Goal: Task Accomplishment & Management: Complete application form

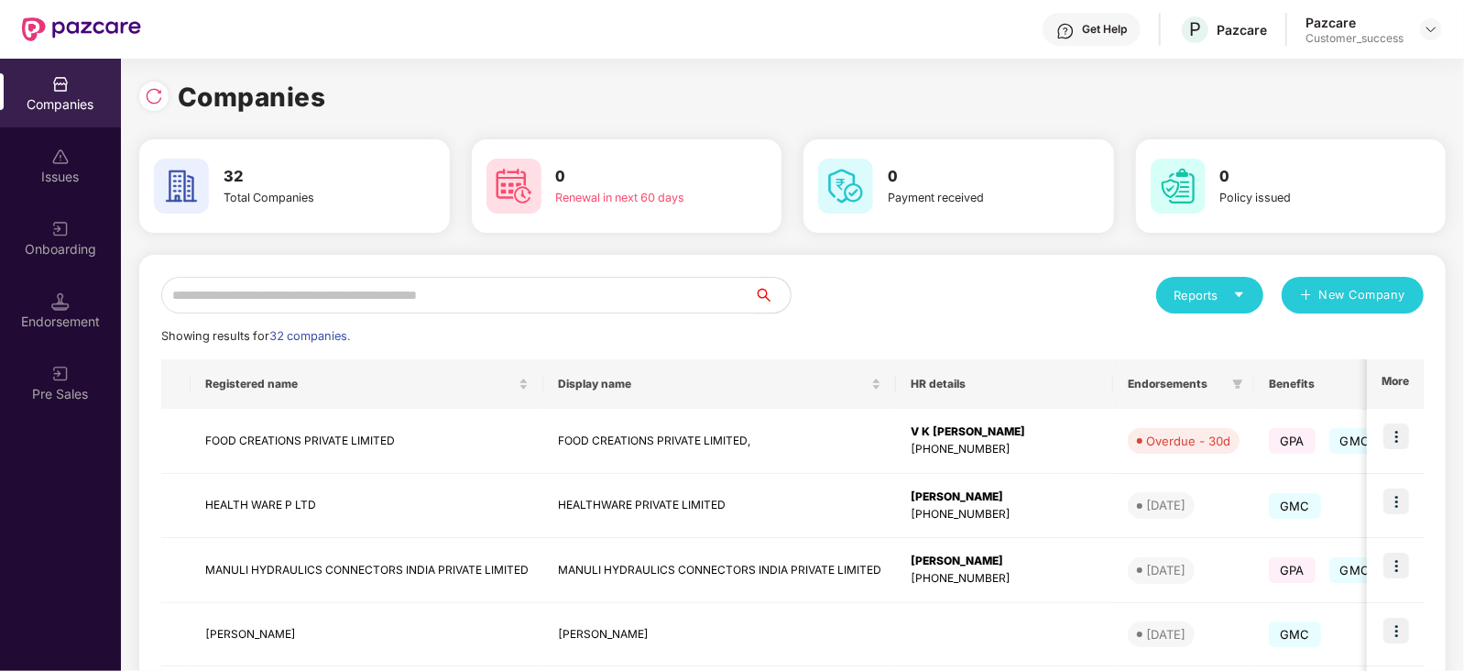
click at [338, 304] on input "text" at bounding box center [457, 295] width 593 height 37
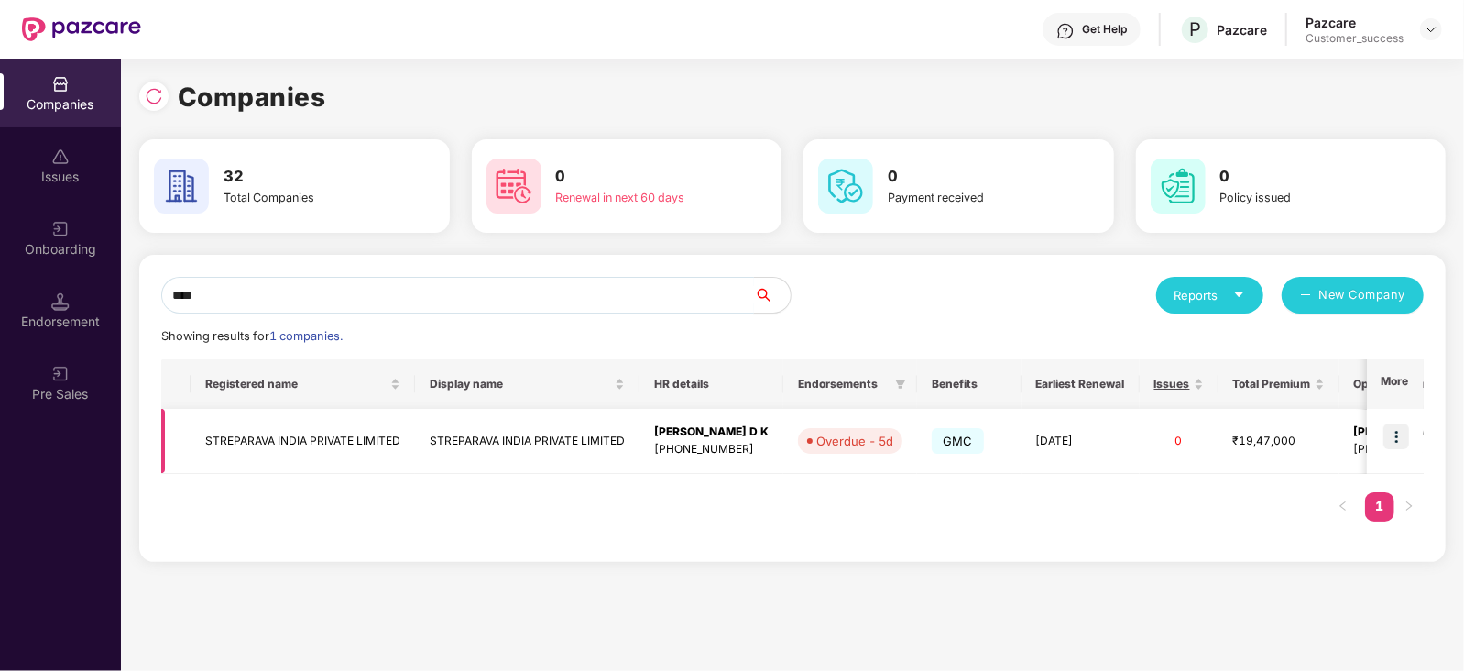
type input "****"
drag, startPoint x: 403, startPoint y: 444, endPoint x: 188, endPoint y: 449, distance: 215.3
click at [188, 449] on tr "STREPARAVA INDIA PRIVATE LIMITED STREPARAVA INDIA PRIVATE LIMITED Girish Kumar …" at bounding box center [933, 441] width 1545 height 65
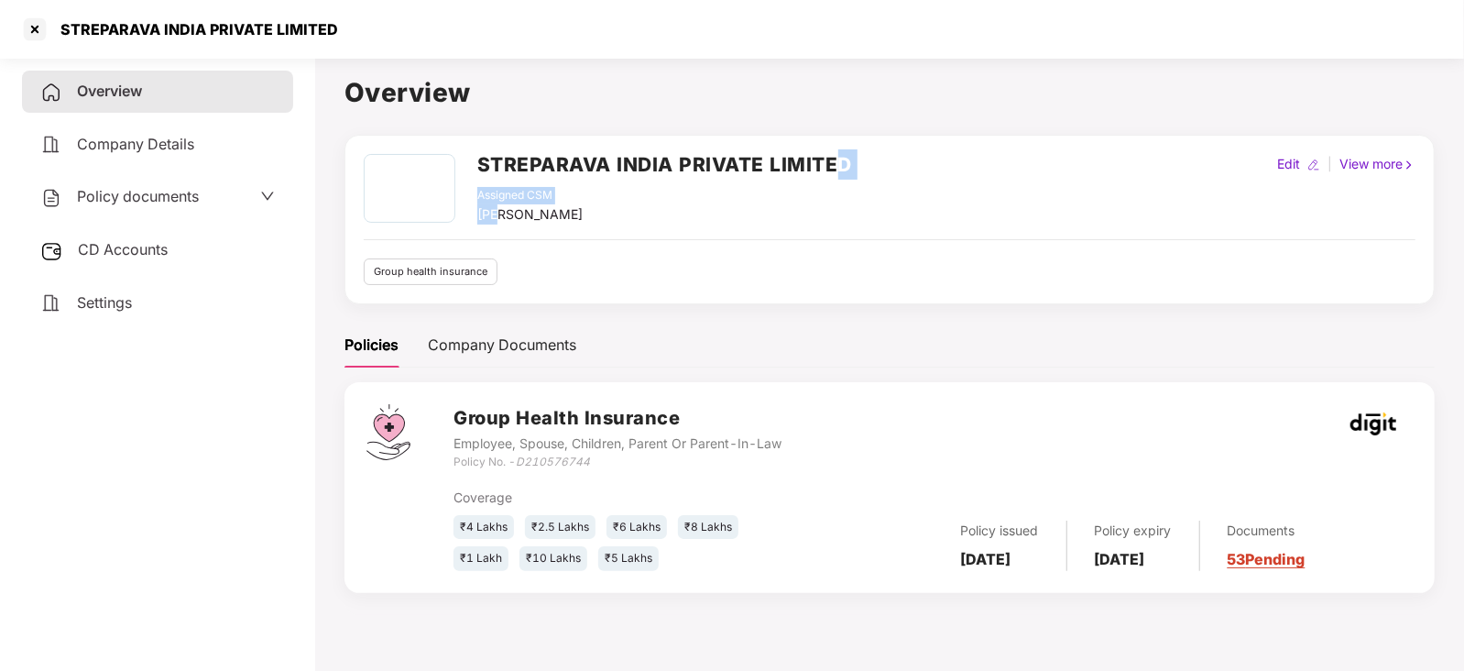
drag, startPoint x: 841, startPoint y: 167, endPoint x: 495, endPoint y: 224, distance: 350.9
click at [495, 224] on div "STREPARAVA INDIA PRIVATE LIMITED Assigned CSM Srivani M V" at bounding box center [664, 189] width 375 height 71
click at [815, 203] on div "Assigned CSM Srivani M V" at bounding box center [664, 206] width 375 height 38
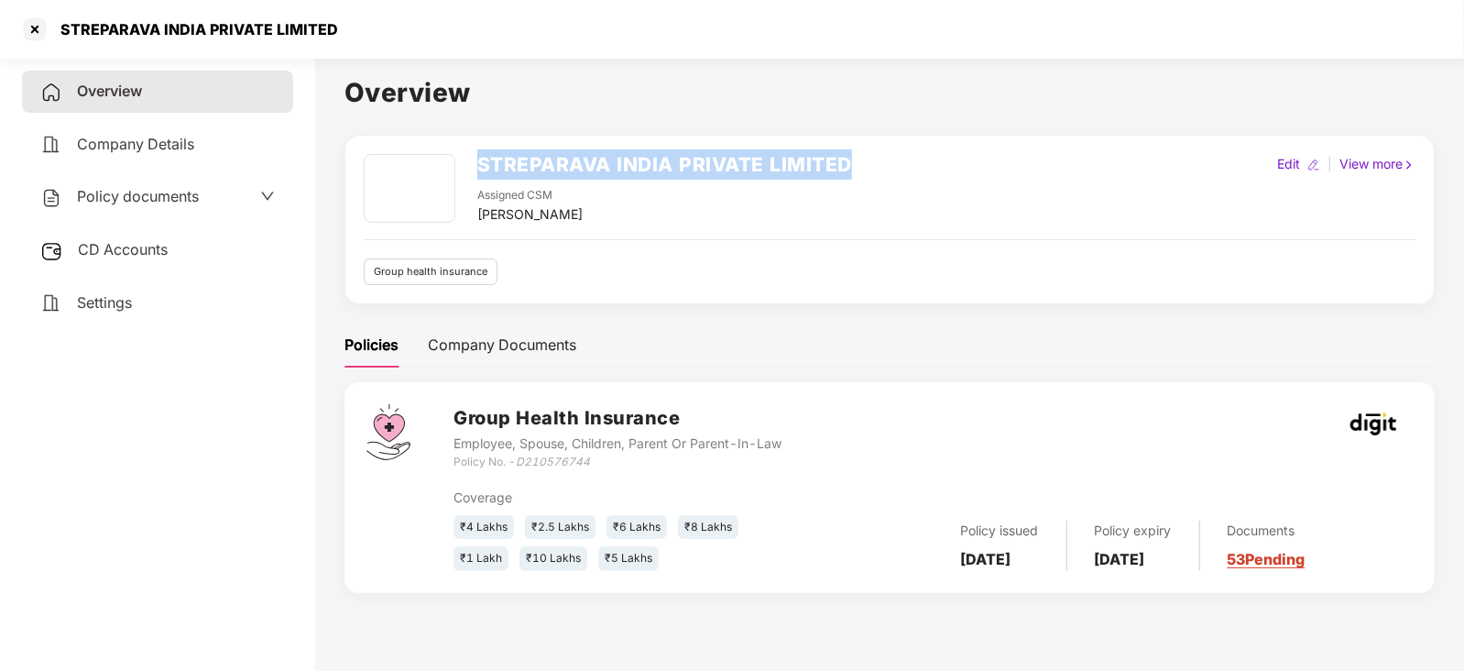
drag, startPoint x: 852, startPoint y: 162, endPoint x: 463, endPoint y: 173, distance: 389.5
click at [463, 173] on div "STREPARAVA INDIA PRIVATE LIMITED Assigned CSM Srivani M V Edit | View more" at bounding box center [890, 189] width 1052 height 71
copy div "STREPARAVA INDIA PRIVATE LIMITED"
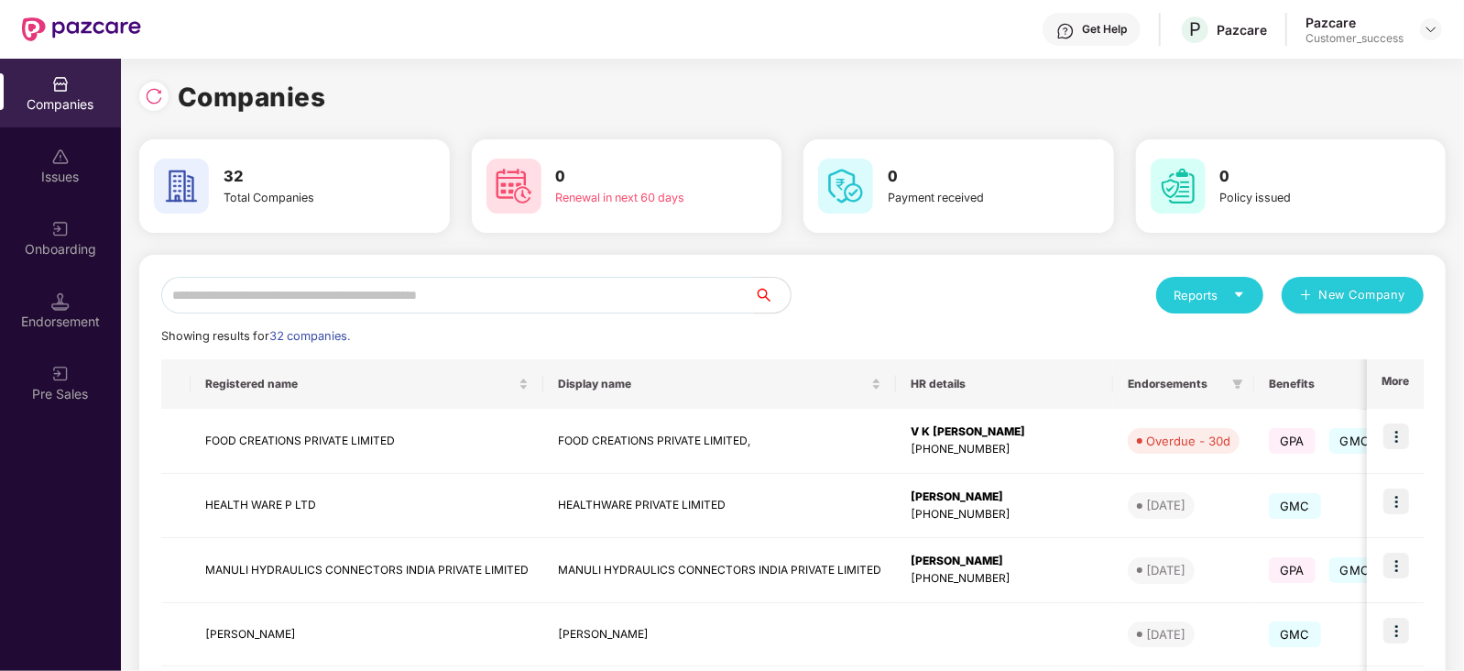
click at [297, 306] on input "text" at bounding box center [457, 295] width 593 height 37
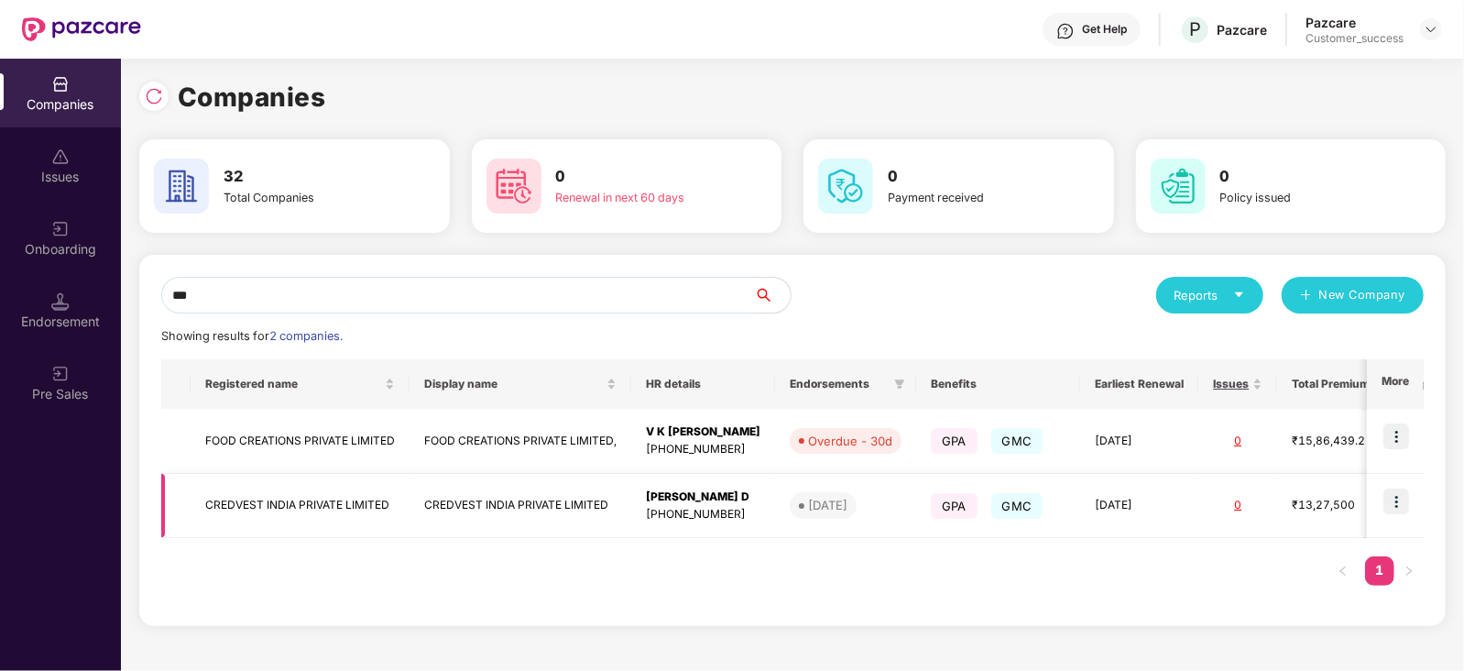
type input "***"
click at [1401, 504] on img at bounding box center [1396, 501] width 26 height 26
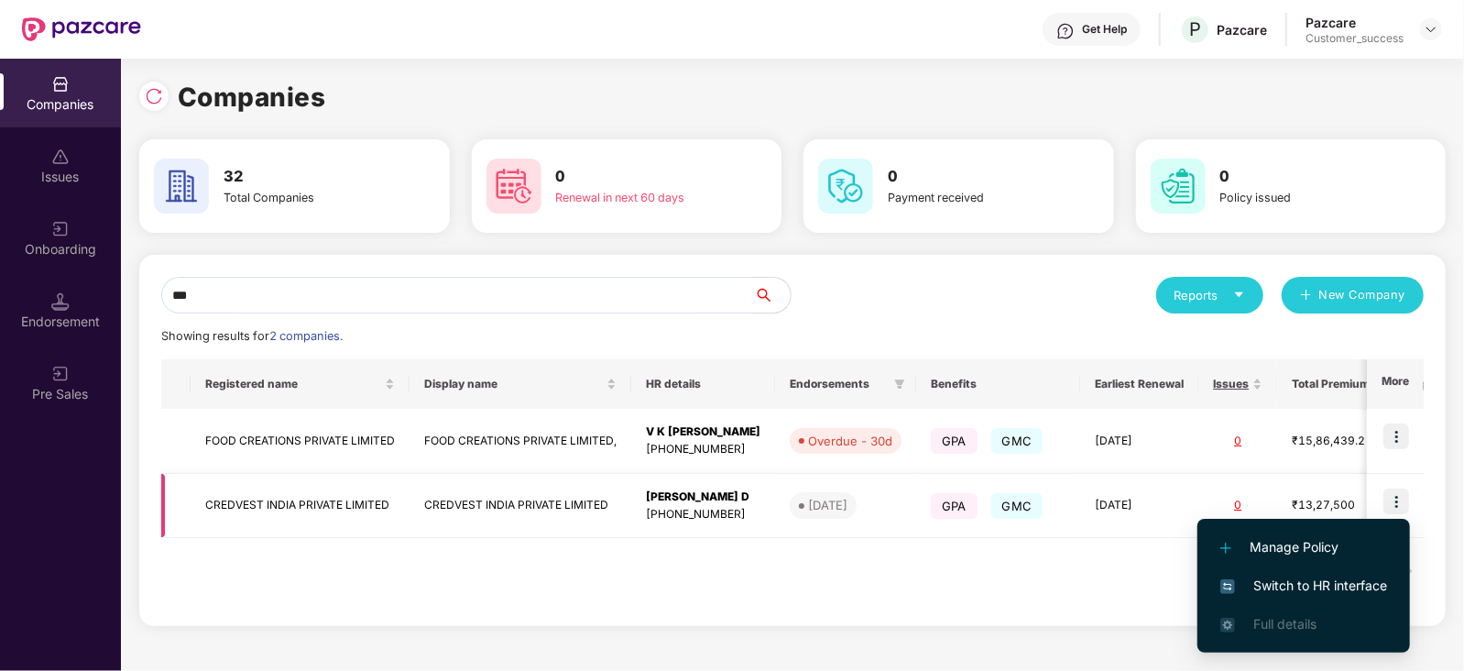
click at [1399, 504] on img at bounding box center [1396, 501] width 26 height 26
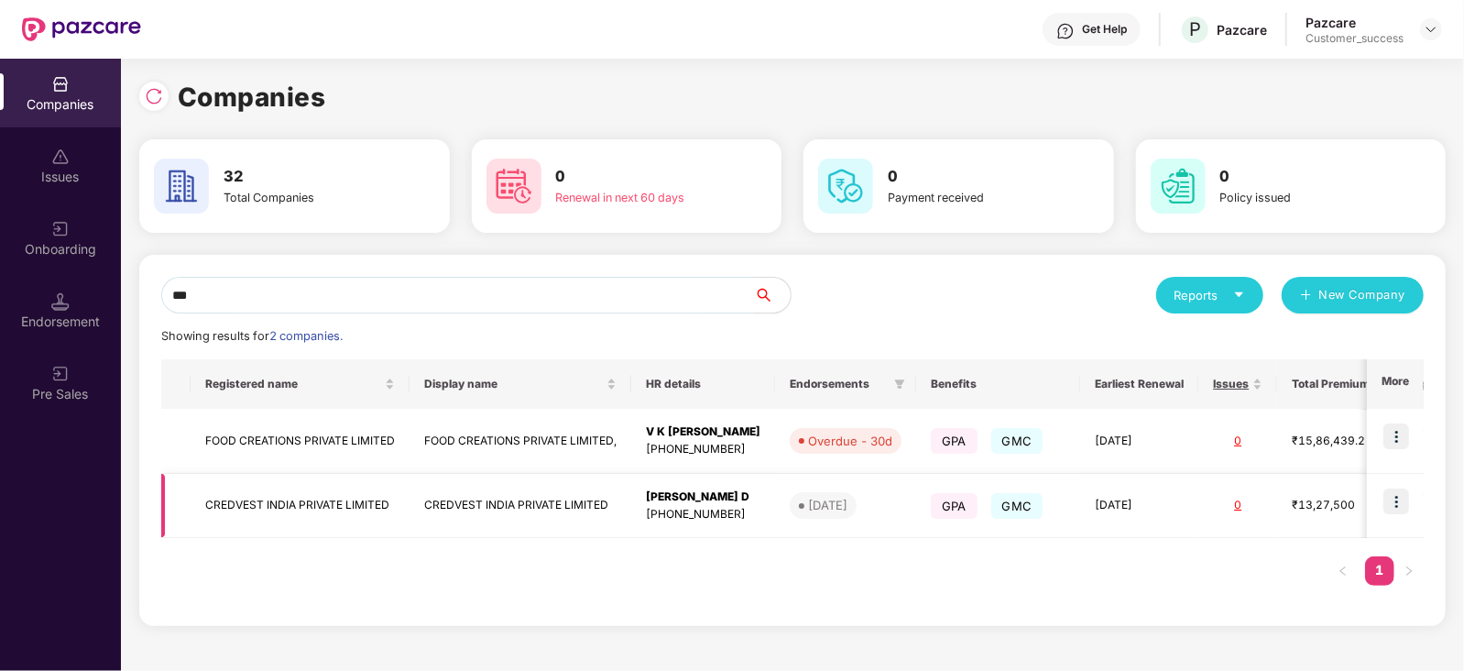
click at [1393, 502] on img at bounding box center [1396, 501] width 26 height 26
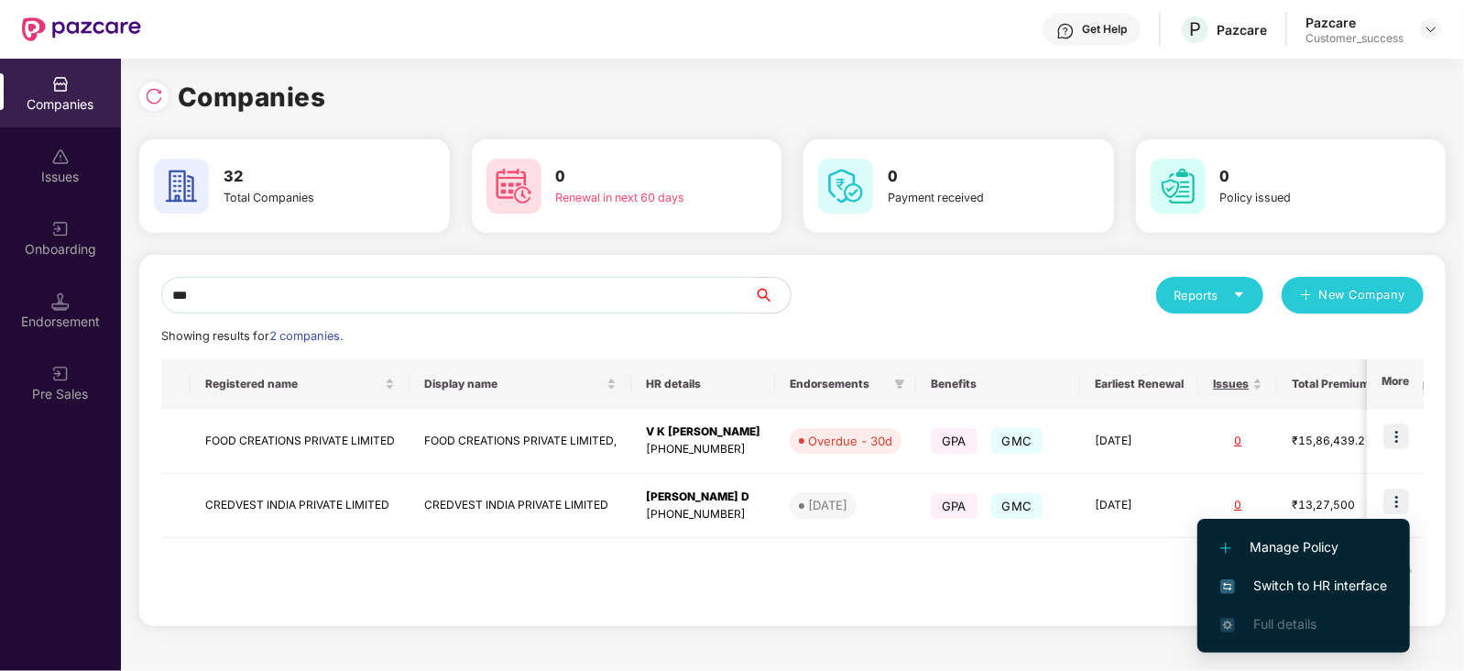
click at [1361, 593] on span "Switch to HR interface" at bounding box center [1303, 585] width 167 height 20
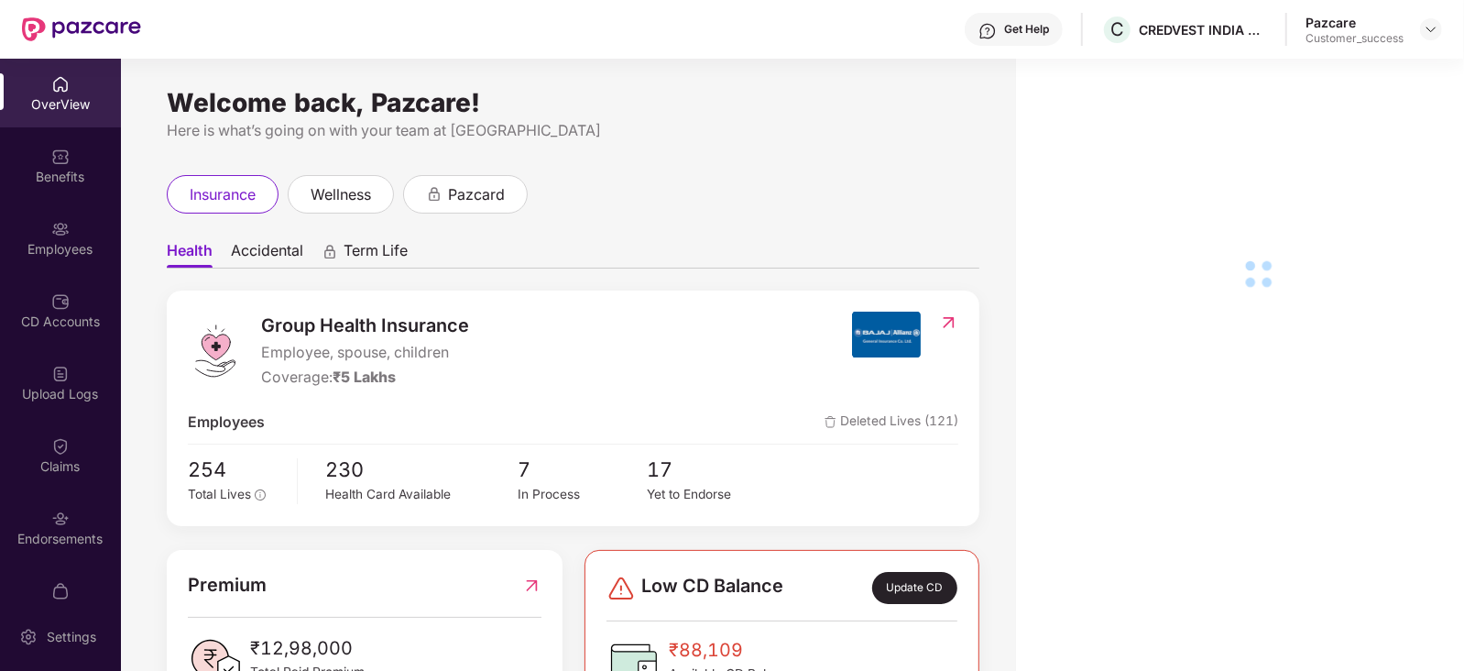
click at [76, 246] on div "Employees" at bounding box center [60, 249] width 121 height 18
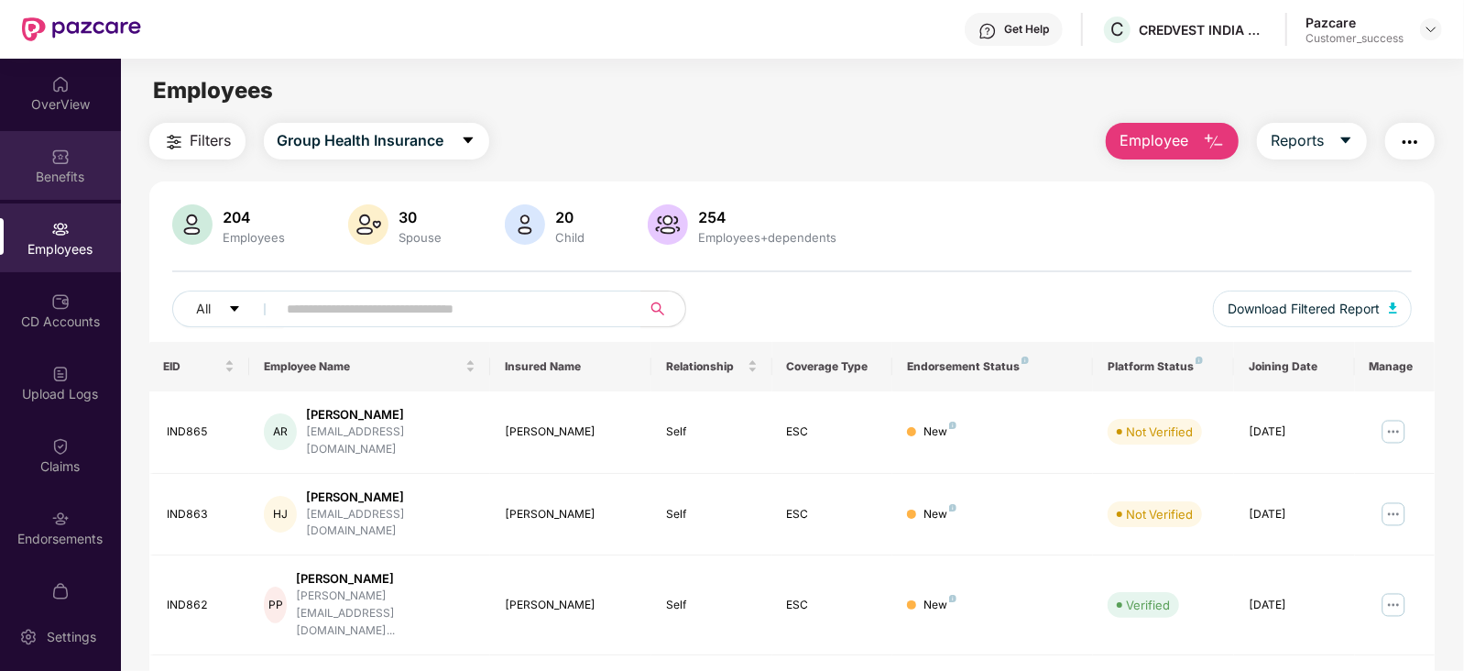
click at [38, 169] on div "Benefits" at bounding box center [60, 177] width 121 height 18
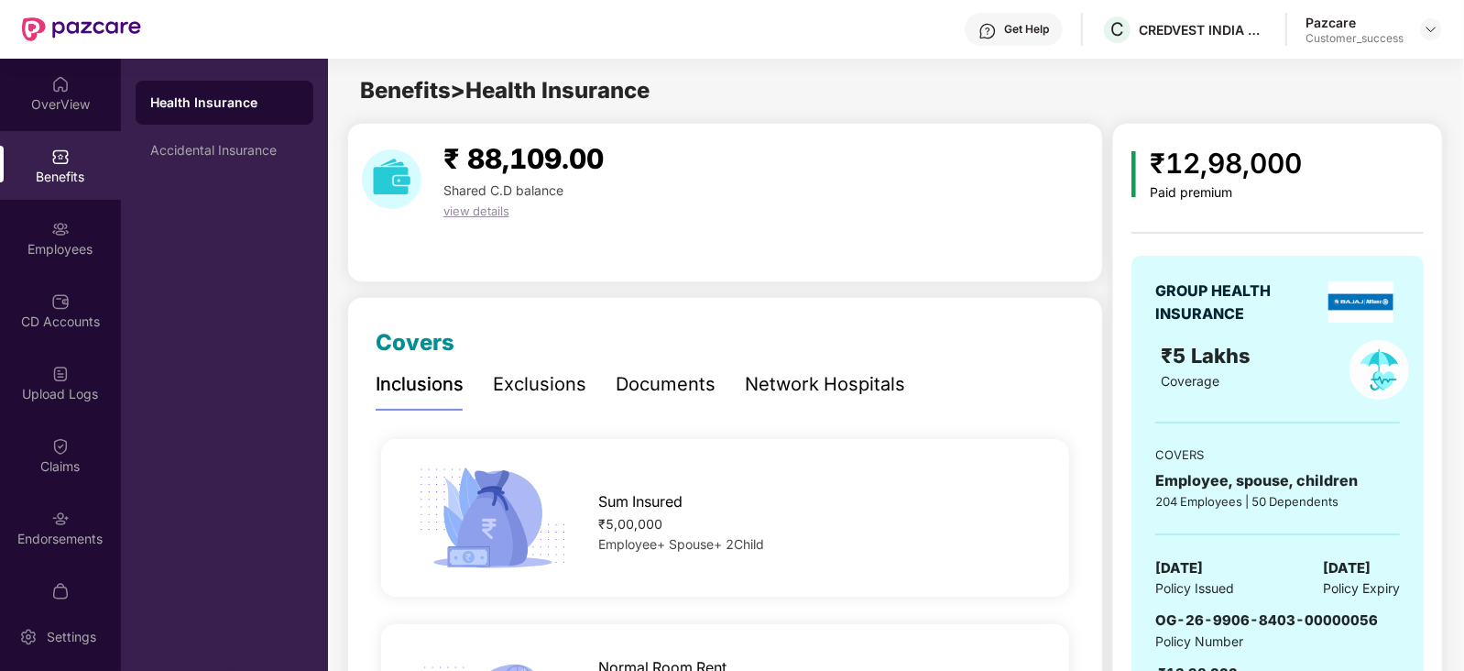
click at [668, 384] on div "Documents" at bounding box center [666, 384] width 100 height 28
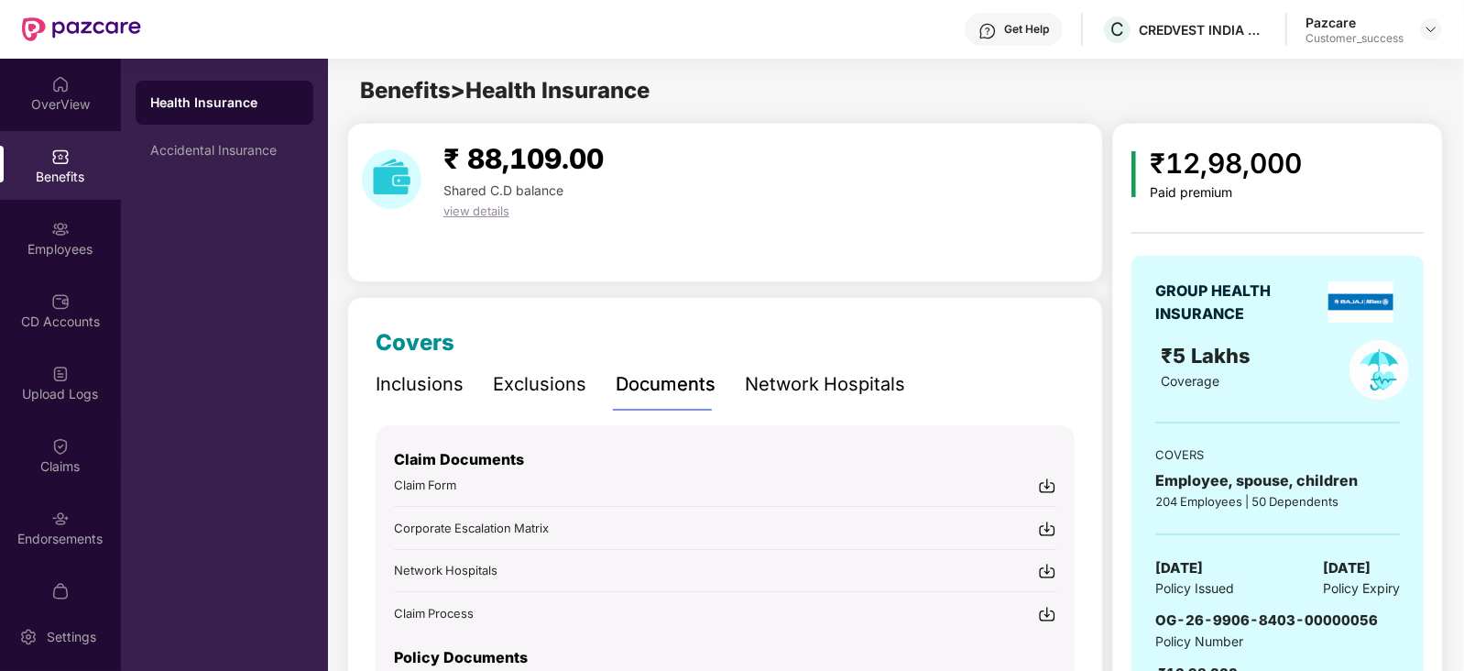
scroll to position [181, 0]
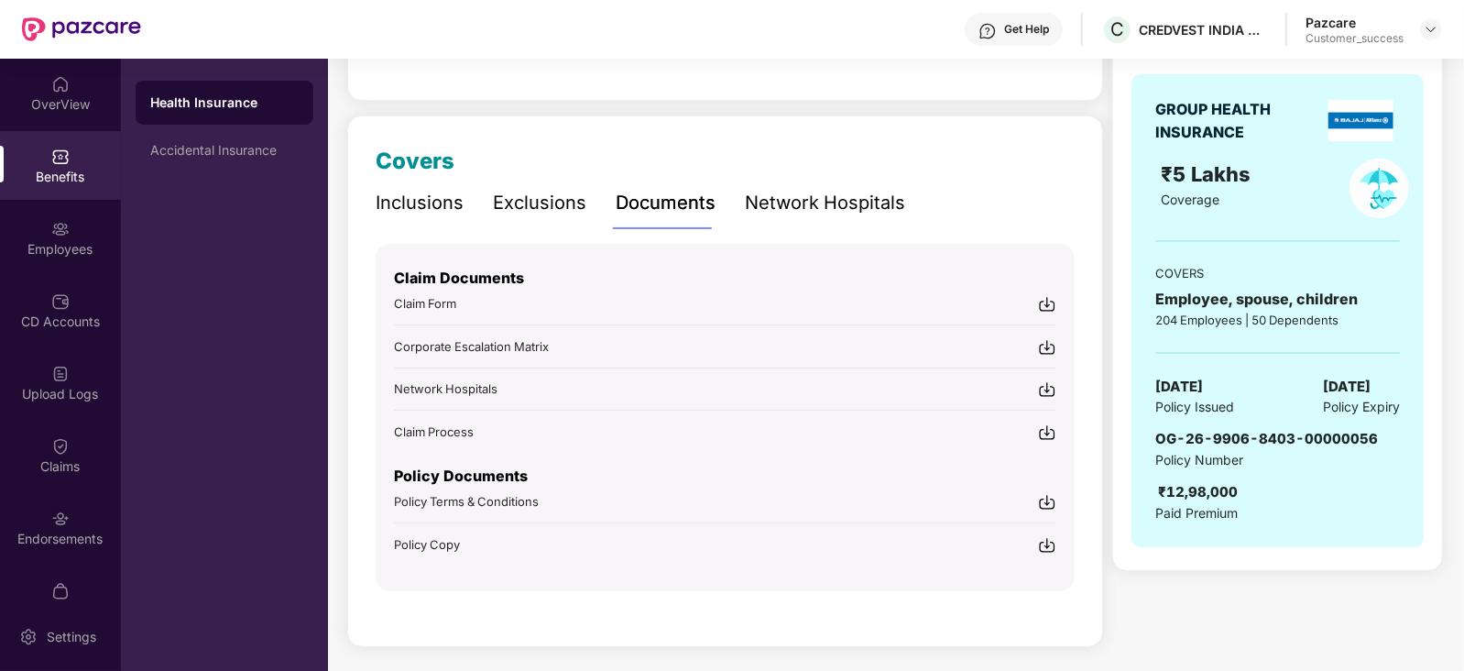
click at [1046, 546] on img at bounding box center [1047, 545] width 18 height 18
click at [775, 497] on div "Policy Terms & Conditions" at bounding box center [725, 501] width 662 height 19
click at [1046, 497] on img at bounding box center [1047, 502] width 18 height 18
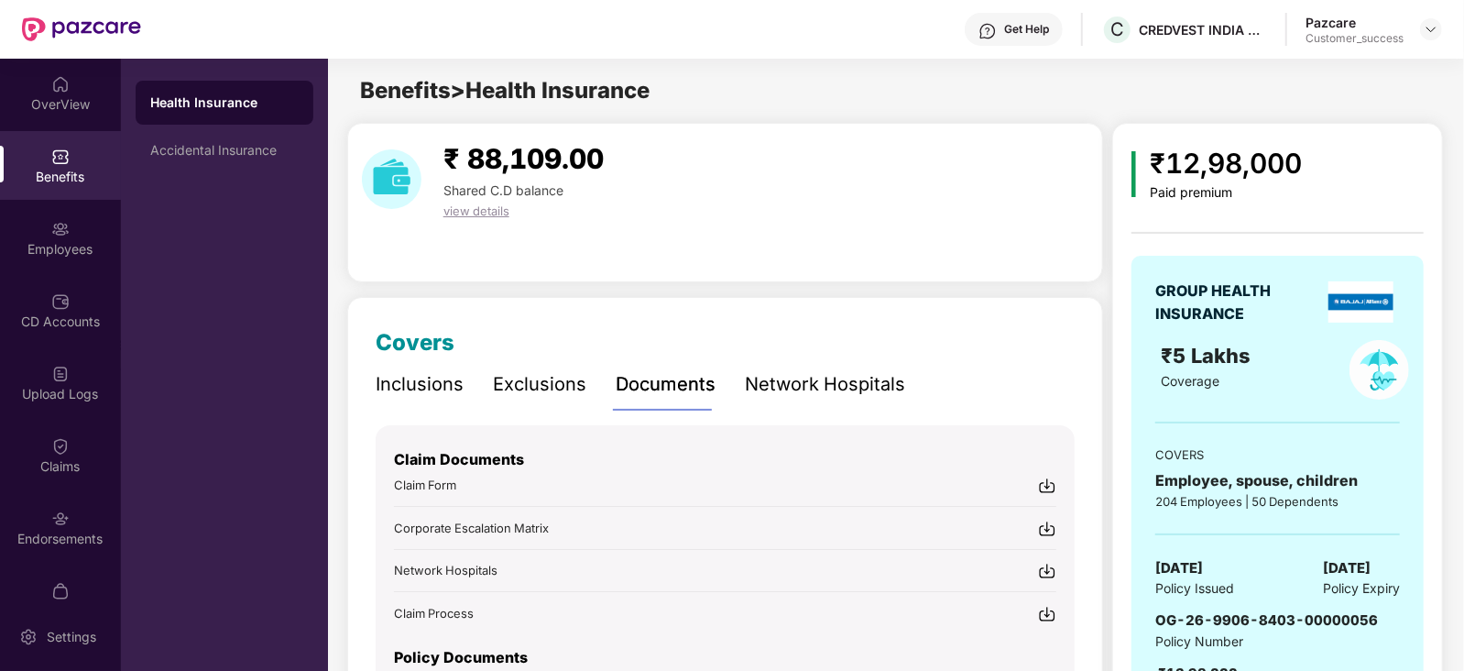
click at [1032, 20] on div "Get Help" at bounding box center [1014, 29] width 98 height 33
click at [713, 521] on div "Corporate Escalation Matrix" at bounding box center [725, 527] width 662 height 19
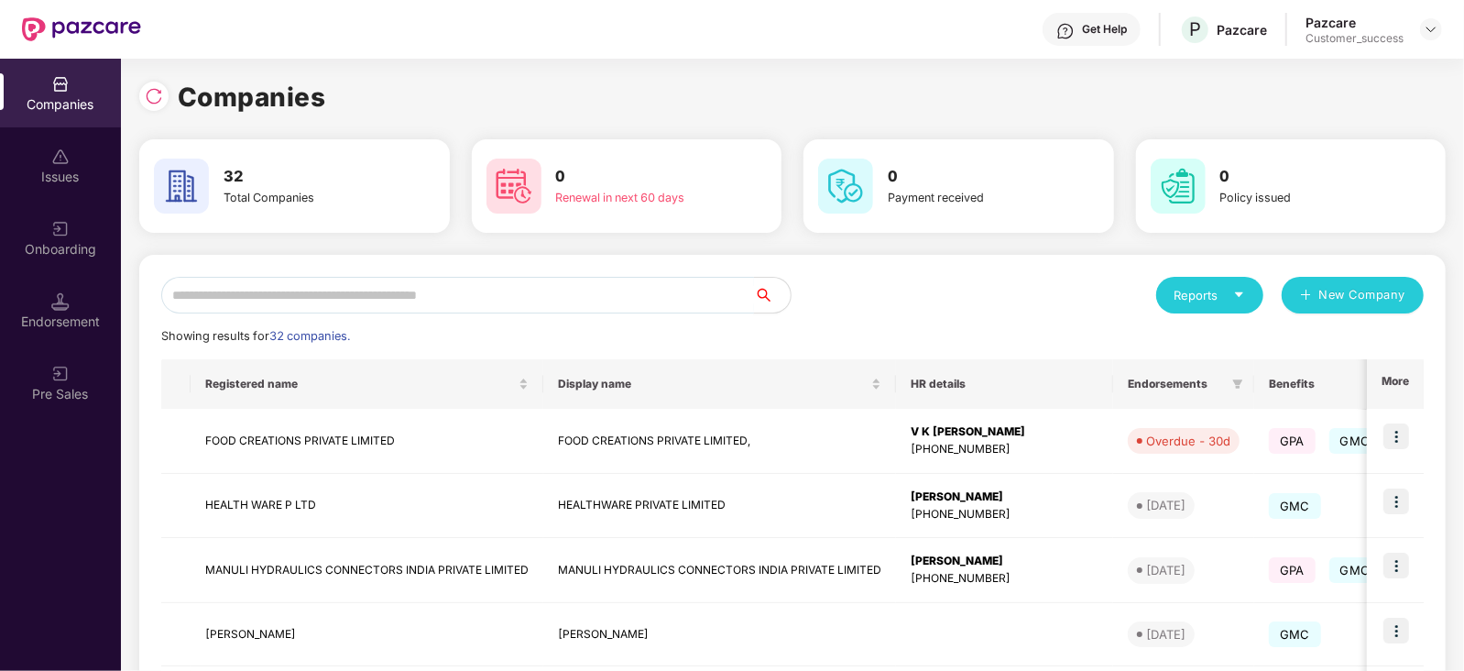
click at [269, 300] on input "text" at bounding box center [457, 295] width 593 height 37
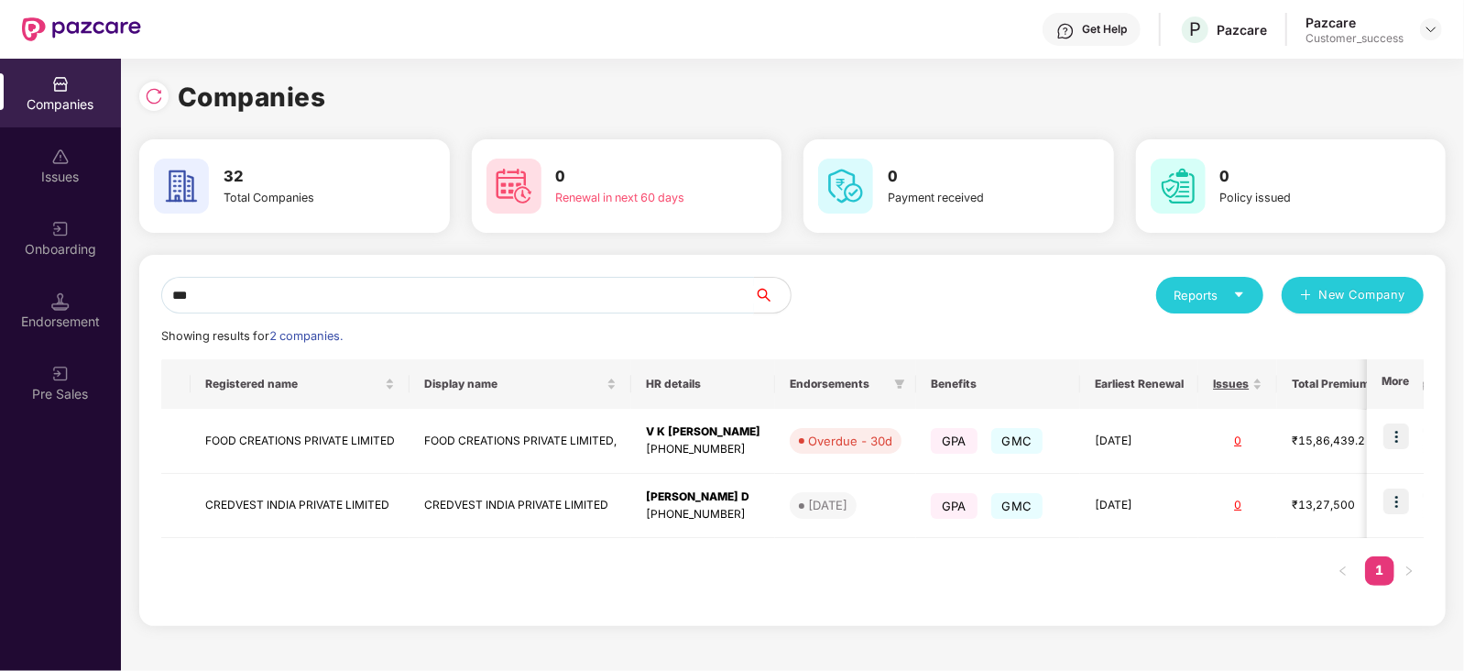
type input "***"
click at [1393, 494] on img at bounding box center [1396, 501] width 26 height 26
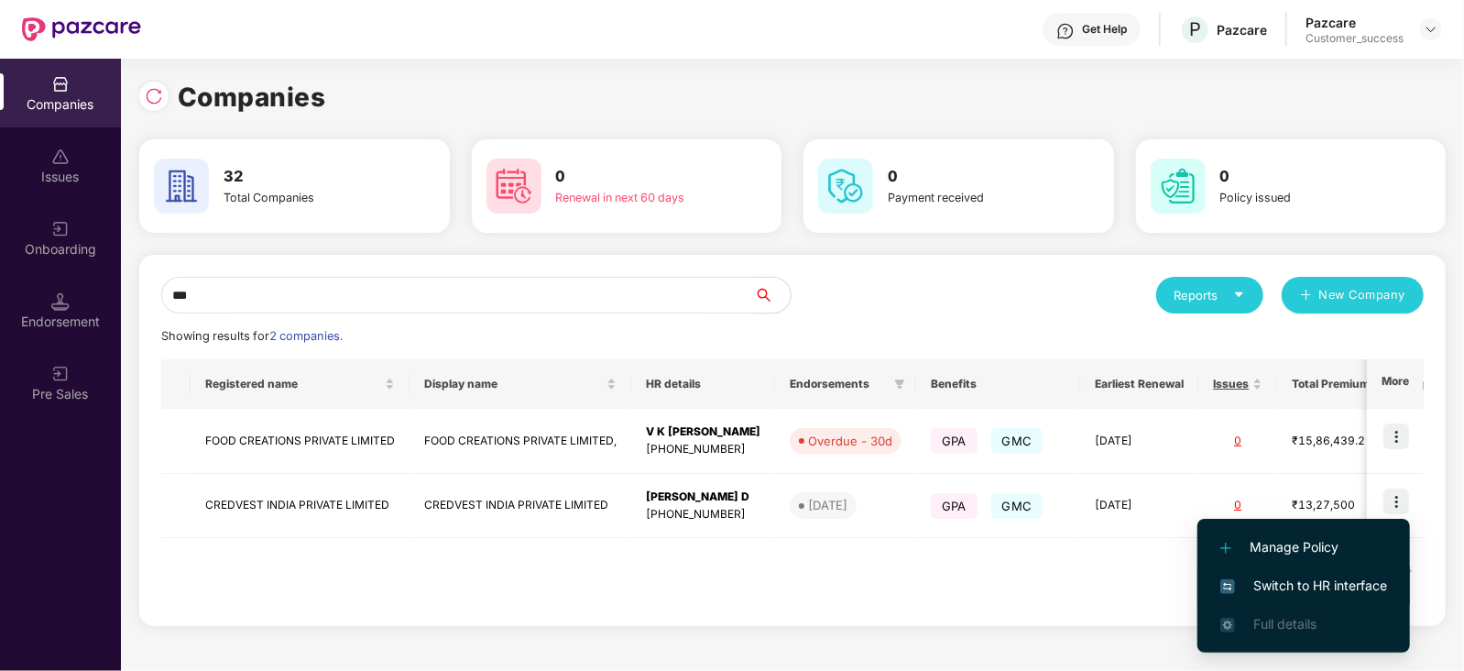
click at [1312, 585] on span "Switch to HR interface" at bounding box center [1303, 585] width 167 height 20
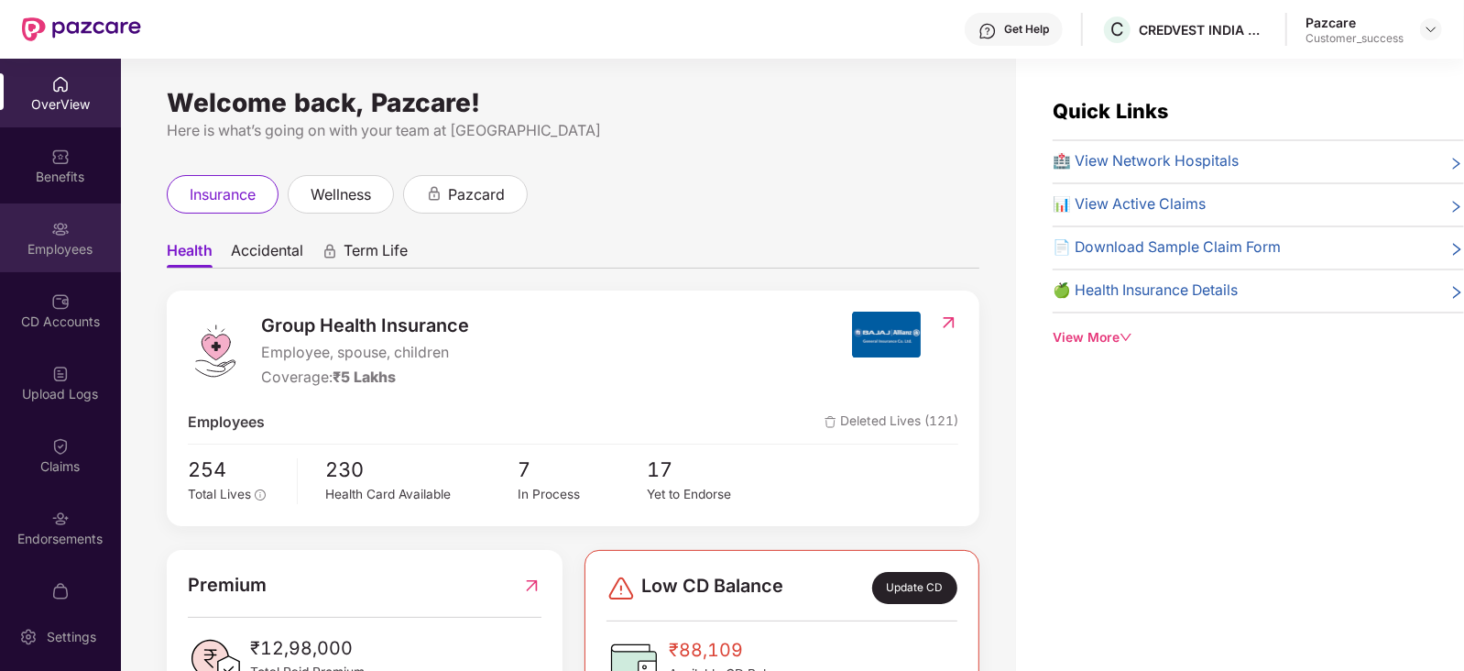
click at [51, 229] on img at bounding box center [60, 229] width 18 height 18
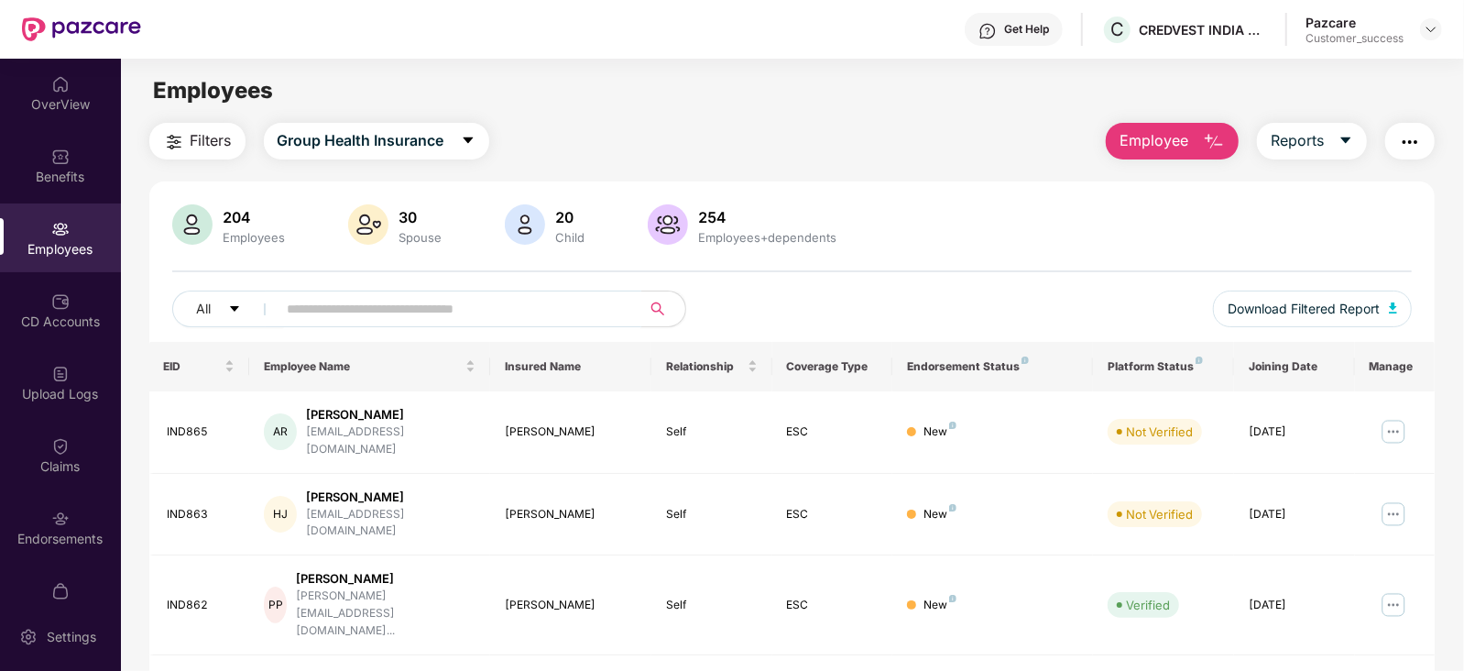
click at [334, 313] on input "text" at bounding box center [452, 308] width 329 height 27
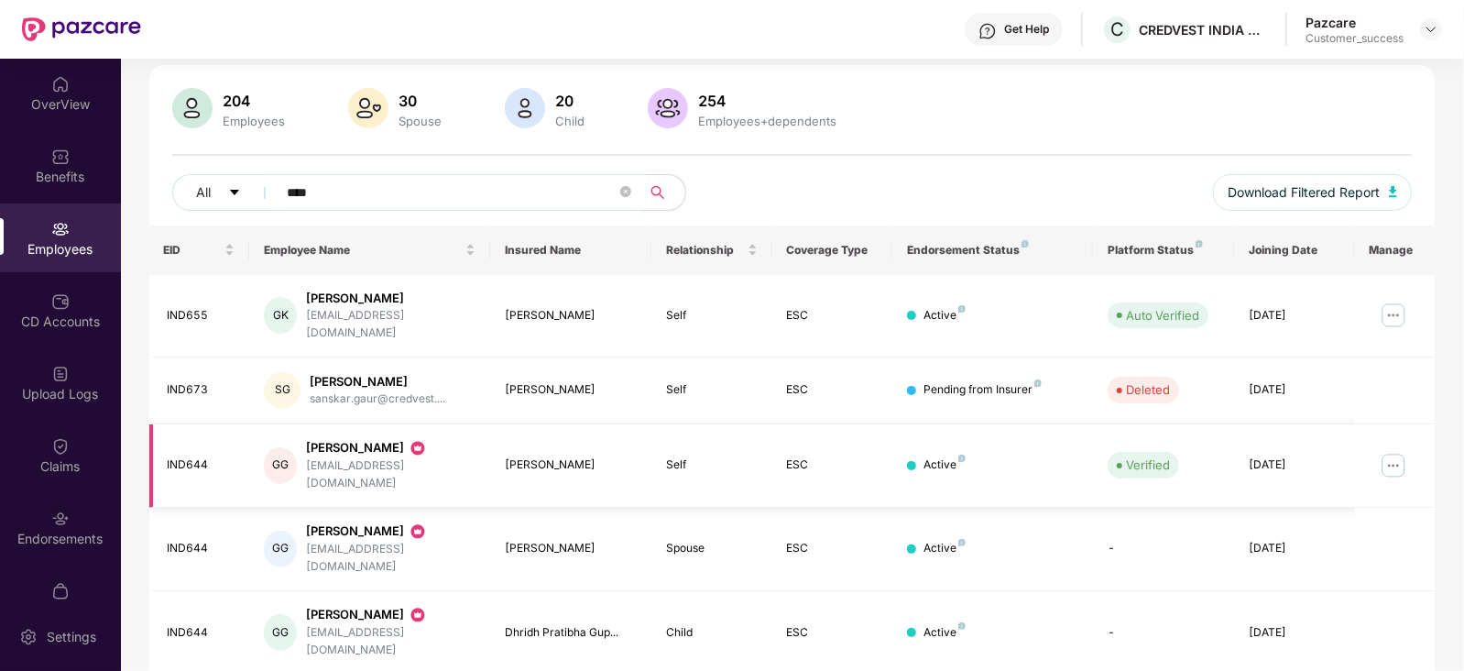
scroll to position [119, 0]
type input "****"
click at [1391, 448] on img at bounding box center [1393, 462] width 29 height 29
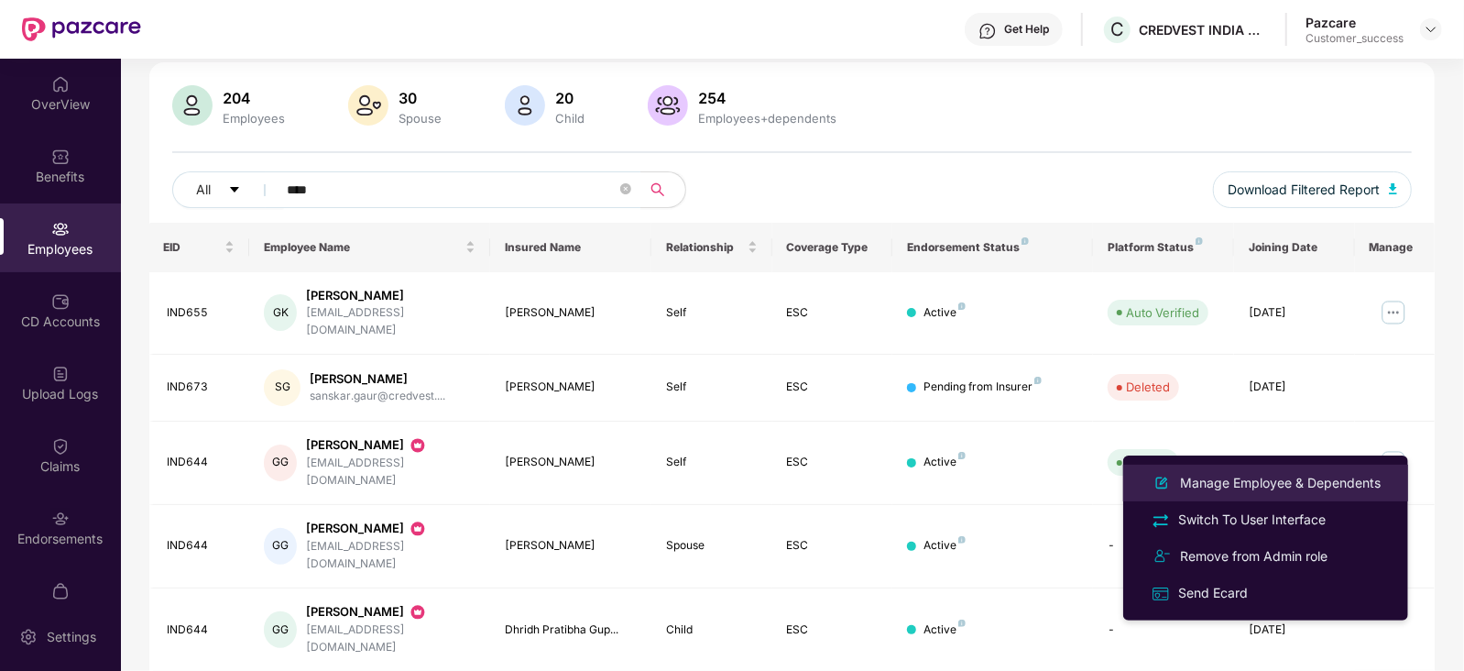
click at [1294, 484] on div "Manage Employee & Dependents" at bounding box center [1280, 483] width 208 height 20
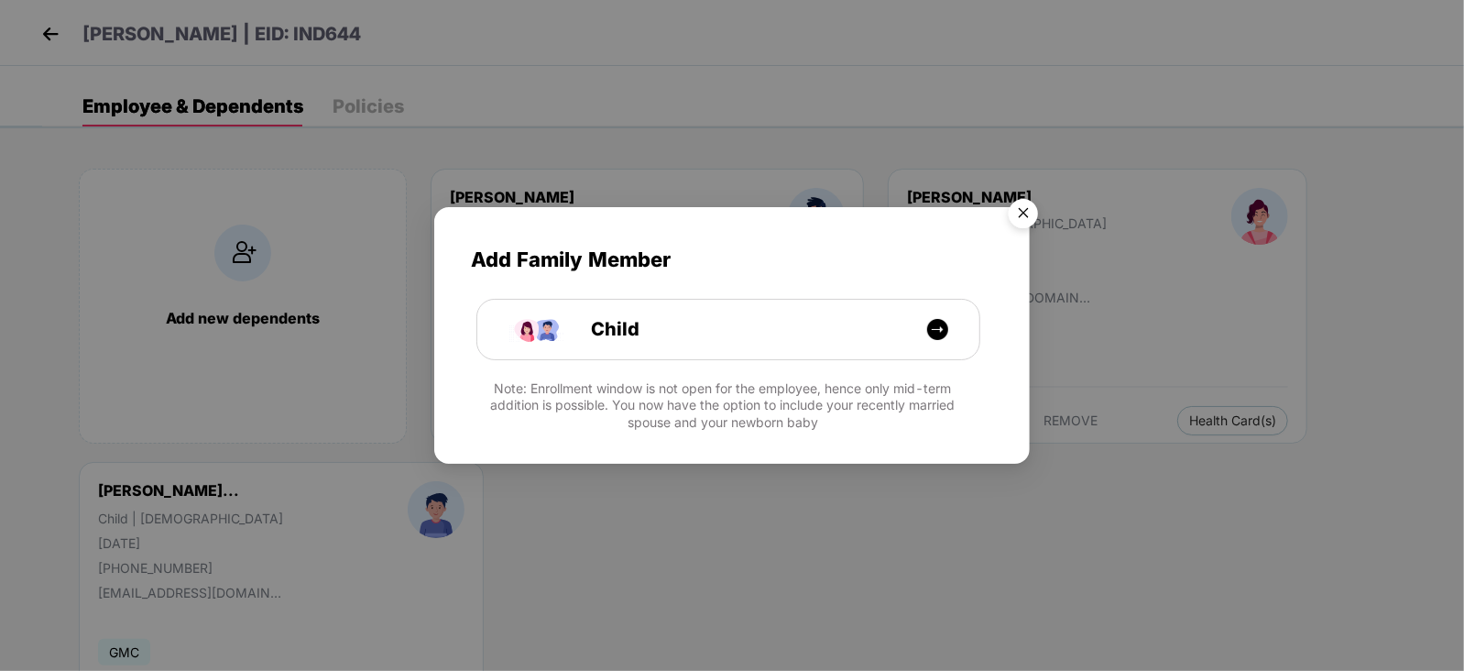
click at [1029, 216] on img "Close" at bounding box center [1023, 216] width 51 height 51
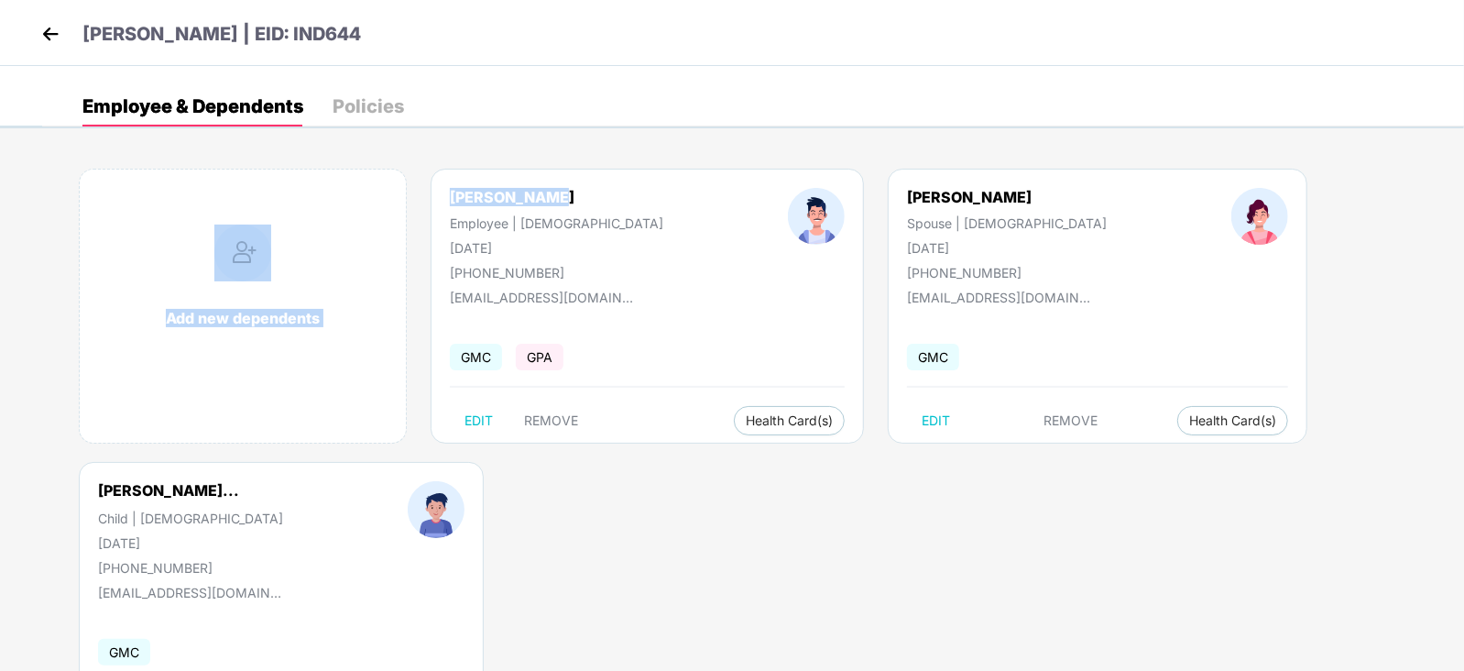
drag, startPoint x: 563, startPoint y: 196, endPoint x: 417, endPoint y: 178, distance: 147.7
click at [417, 178] on div "Add new dependents Gaurav Gupta Employee | Male 19 Nov 1986 +919981125965 gaura…" at bounding box center [753, 461] width 1422 height 641
copy div "Add new dependents Gaurav Gupta"
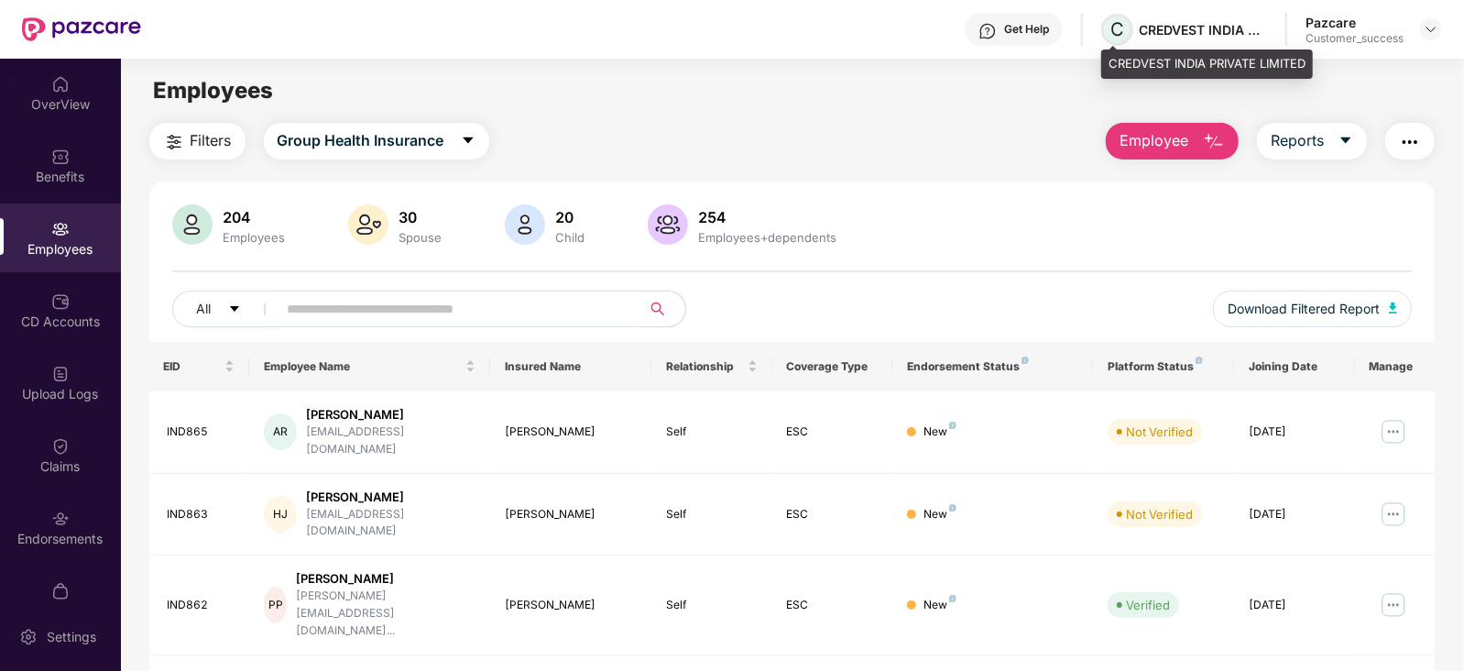
click at [1117, 32] on span "C" at bounding box center [1117, 29] width 14 height 22
drag, startPoint x: 1111, startPoint y: 55, endPoint x: 1310, endPoint y: 64, distance: 199.0
click at [1310, 64] on div "CREDVEST INDIA PRIVATE LIMITED" at bounding box center [1207, 63] width 212 height 29
copy div "CREDVEST INDIA PRIVATE LIMITED"
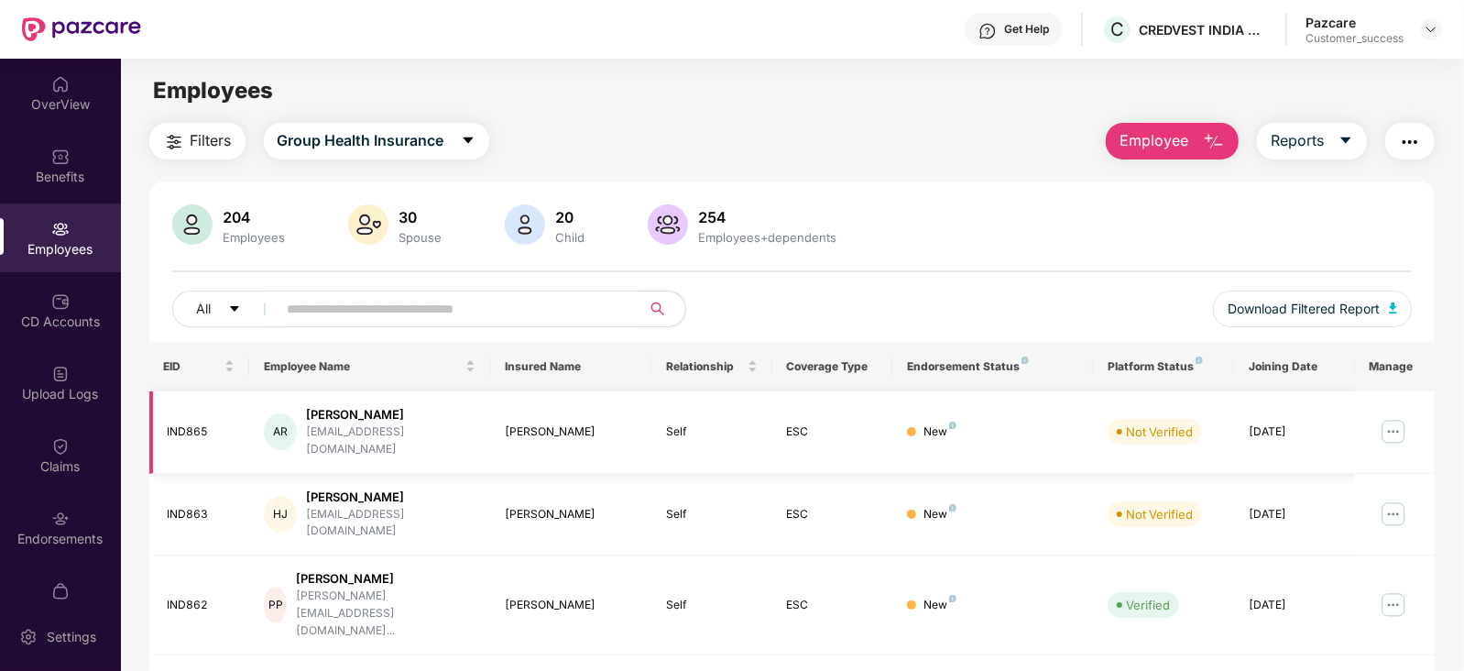
click at [1393, 417] on img at bounding box center [1393, 431] width 29 height 29
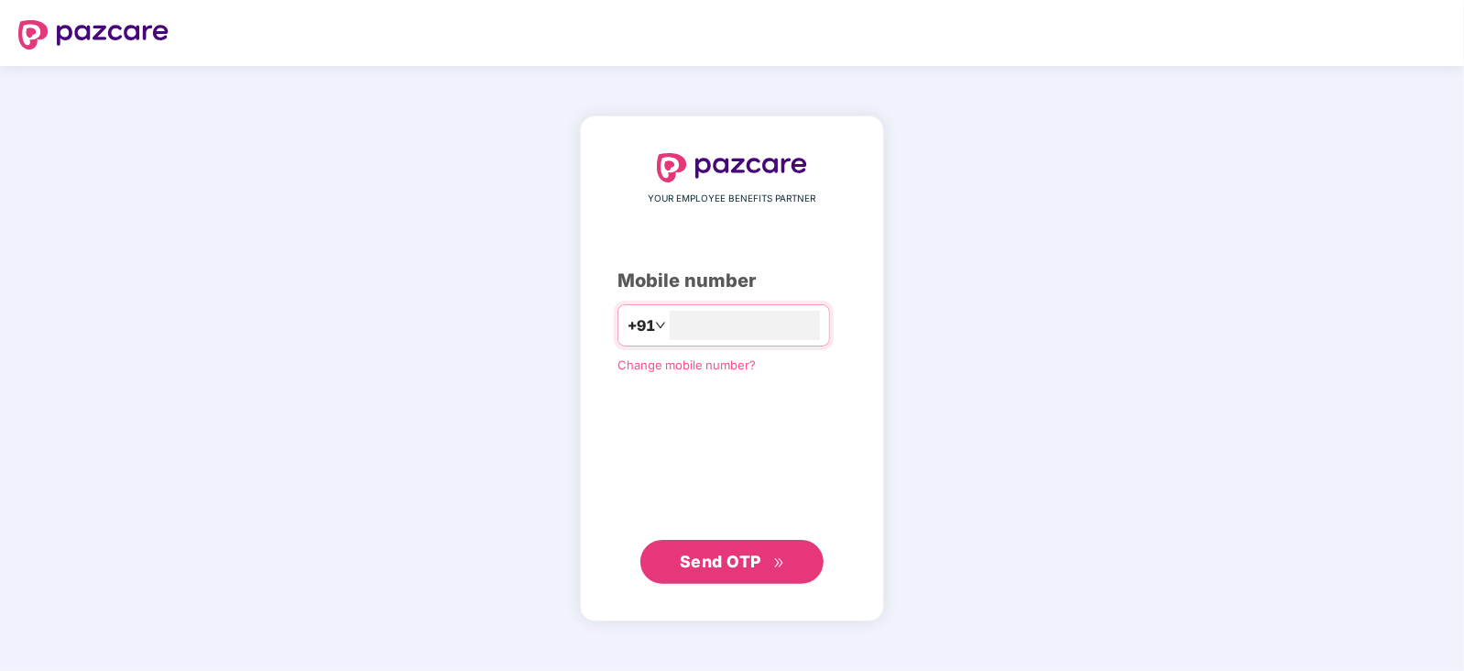
type input "**********"
click at [755, 555] on span "Send OTP" at bounding box center [721, 560] width 82 height 19
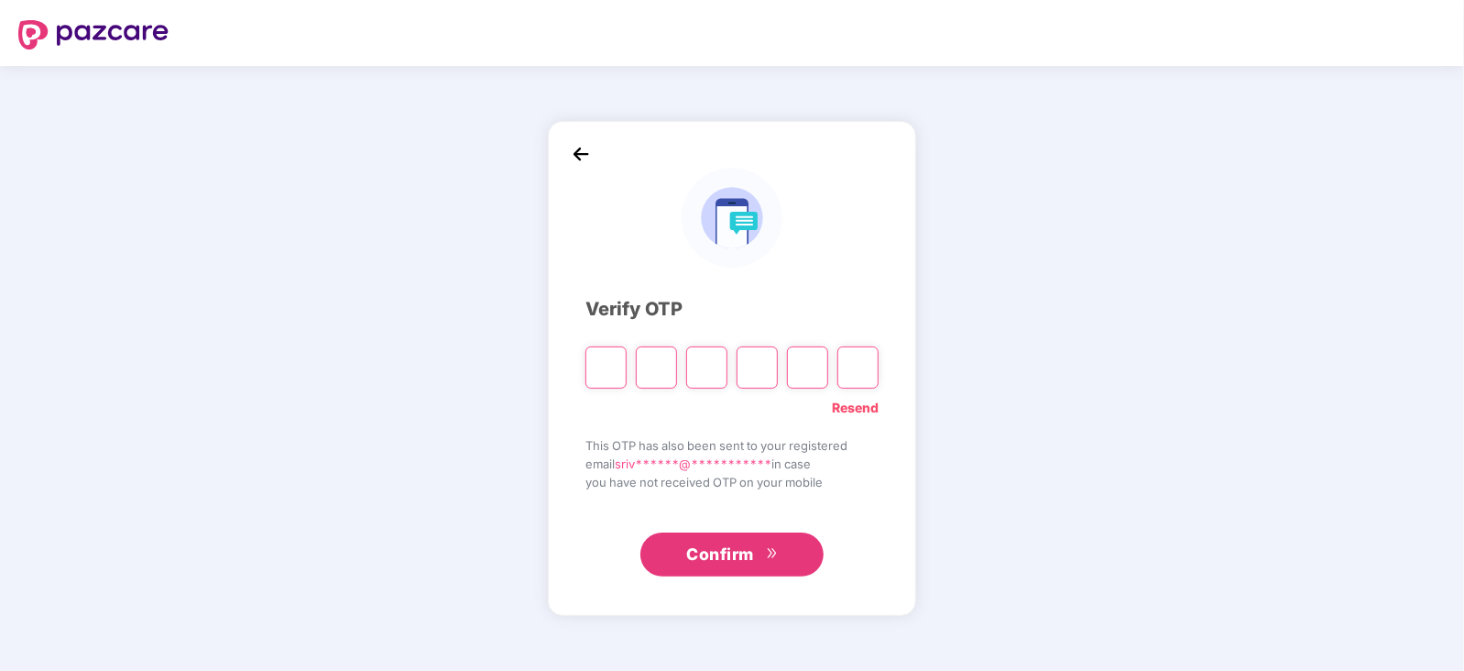
paste input "*"
type input "*"
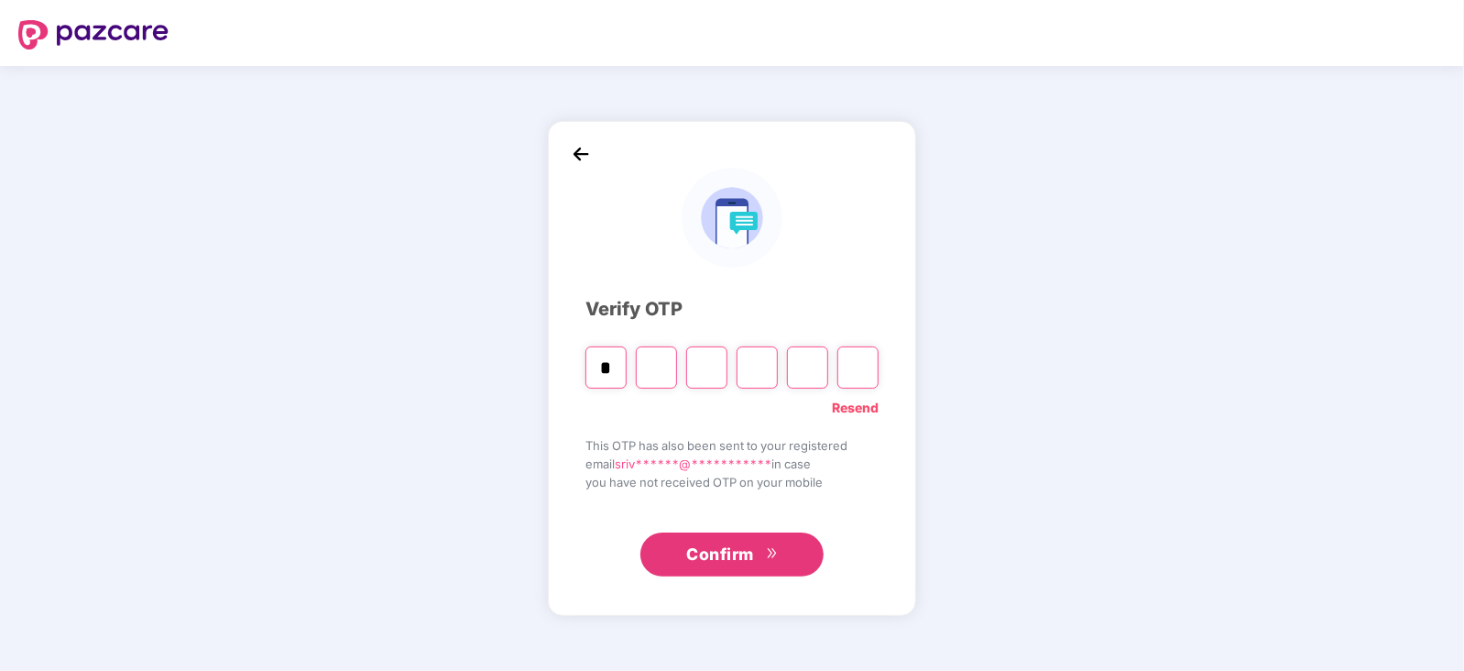
type input "*"
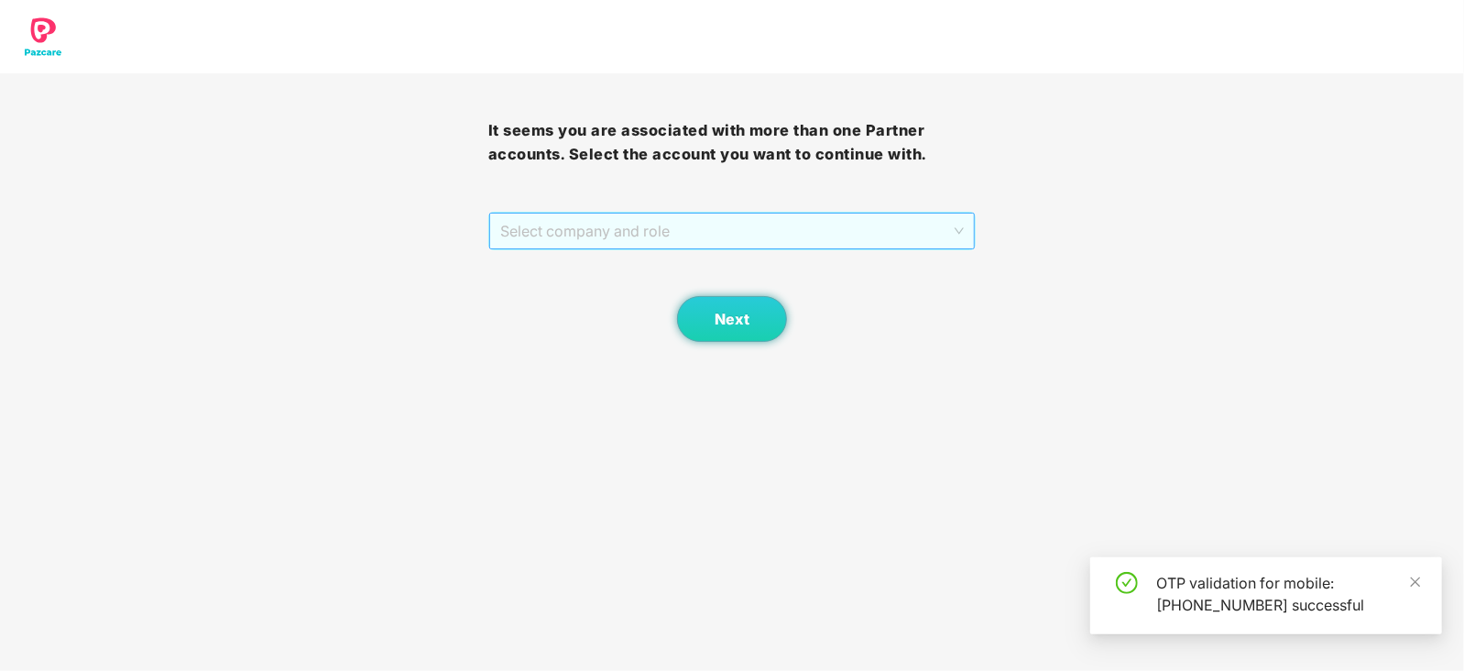
click at [952, 221] on span "Select company and role" at bounding box center [732, 230] width 464 height 35
click at [664, 268] on div "Pazcare - CUSTOMER_SUCCESS" at bounding box center [732, 267] width 466 height 20
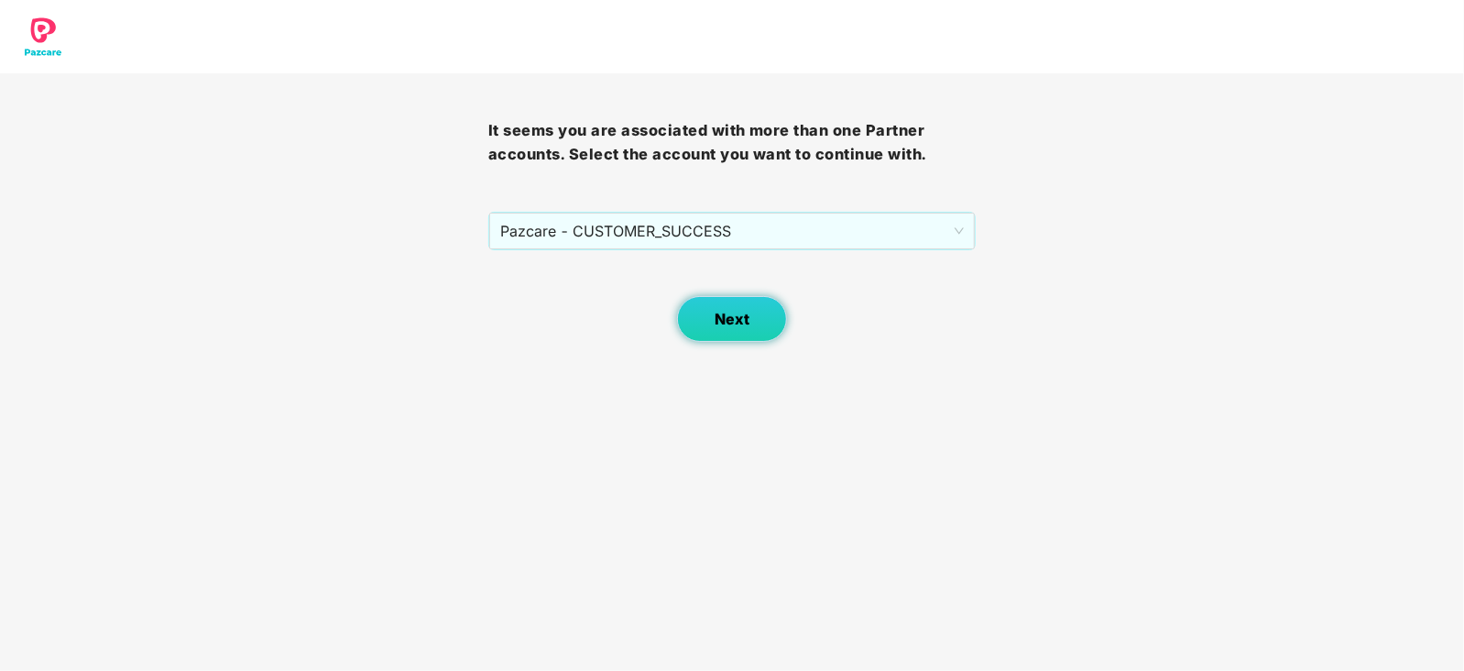
click at [735, 311] on span "Next" at bounding box center [732, 319] width 35 height 17
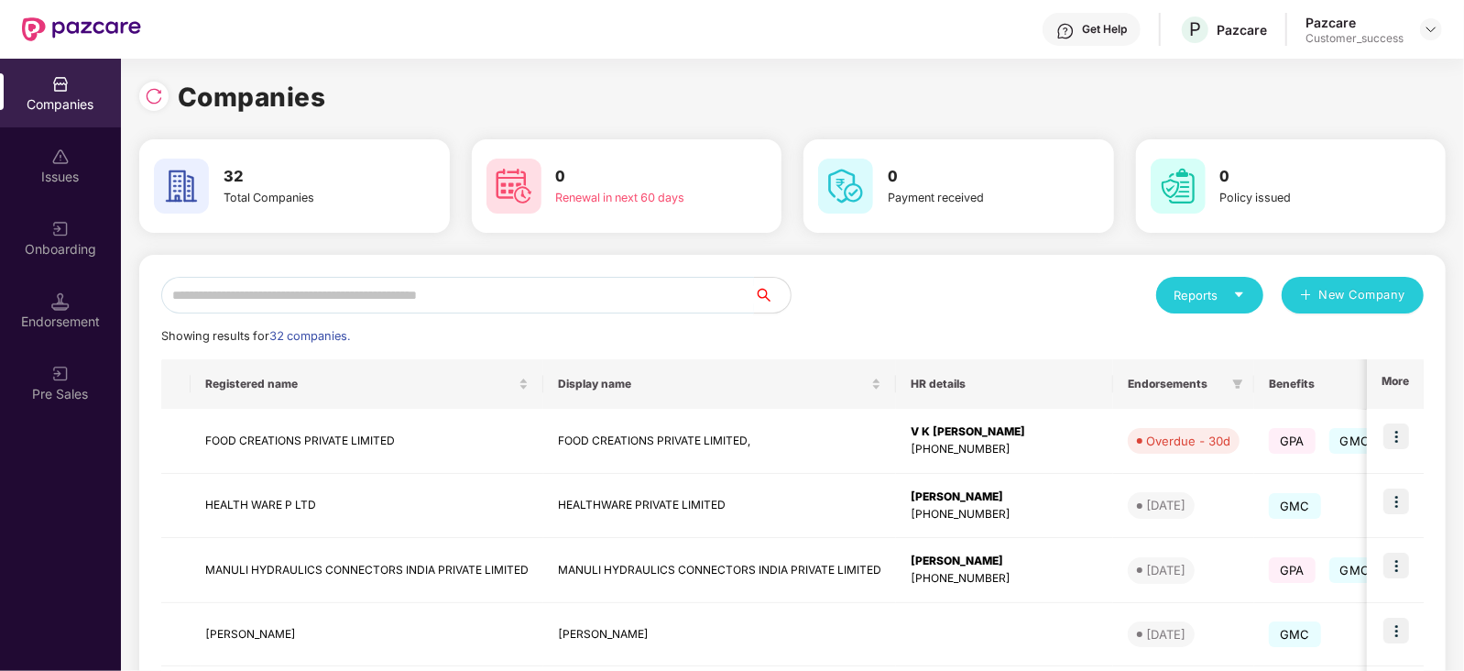
click at [217, 304] on input "text" at bounding box center [457, 295] width 593 height 37
type input "*"
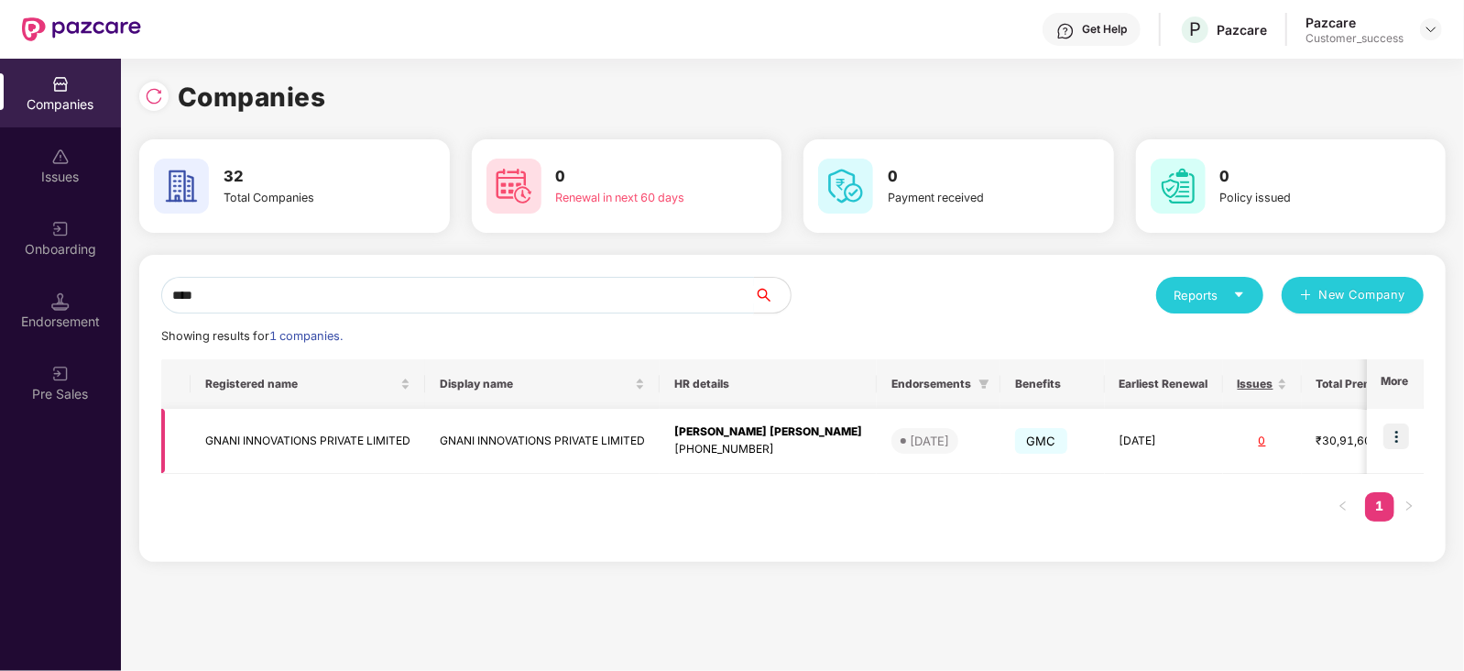
type input "****"
click at [1394, 432] on img at bounding box center [1396, 436] width 26 height 26
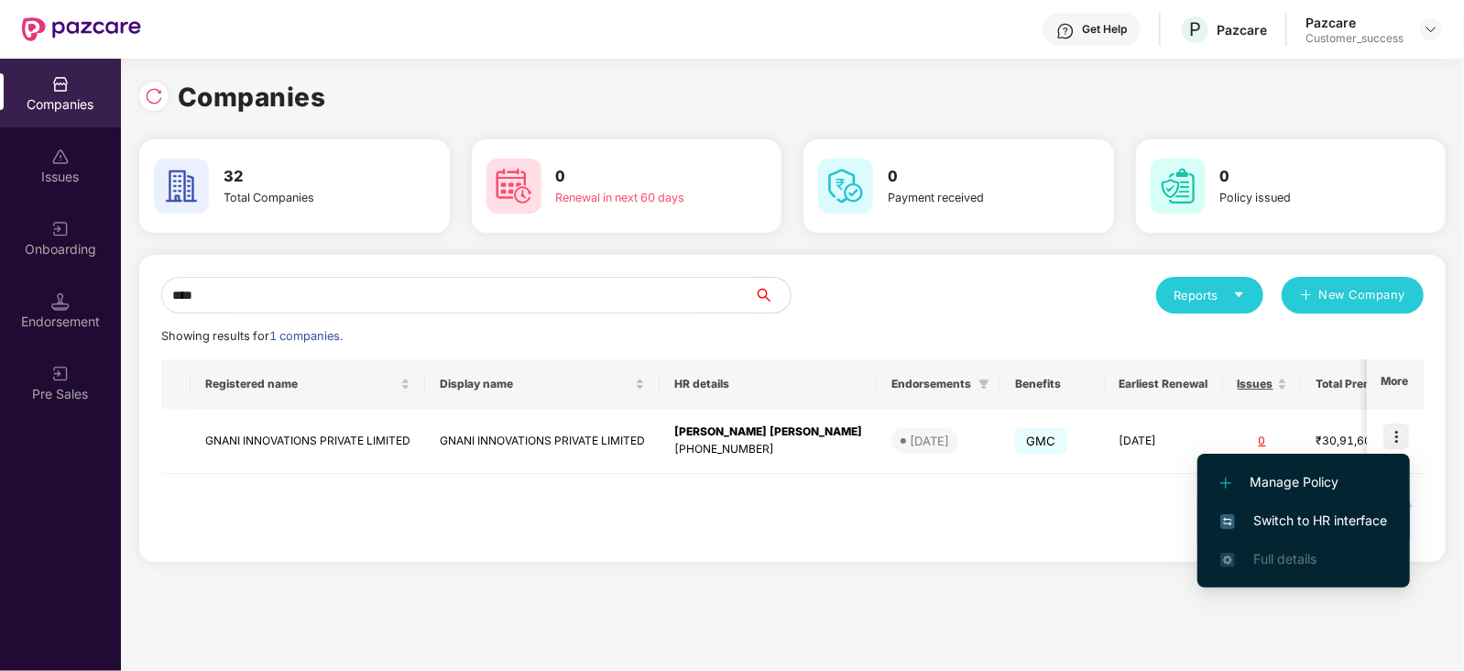
click at [1326, 515] on span "Switch to HR interface" at bounding box center [1303, 520] width 167 height 20
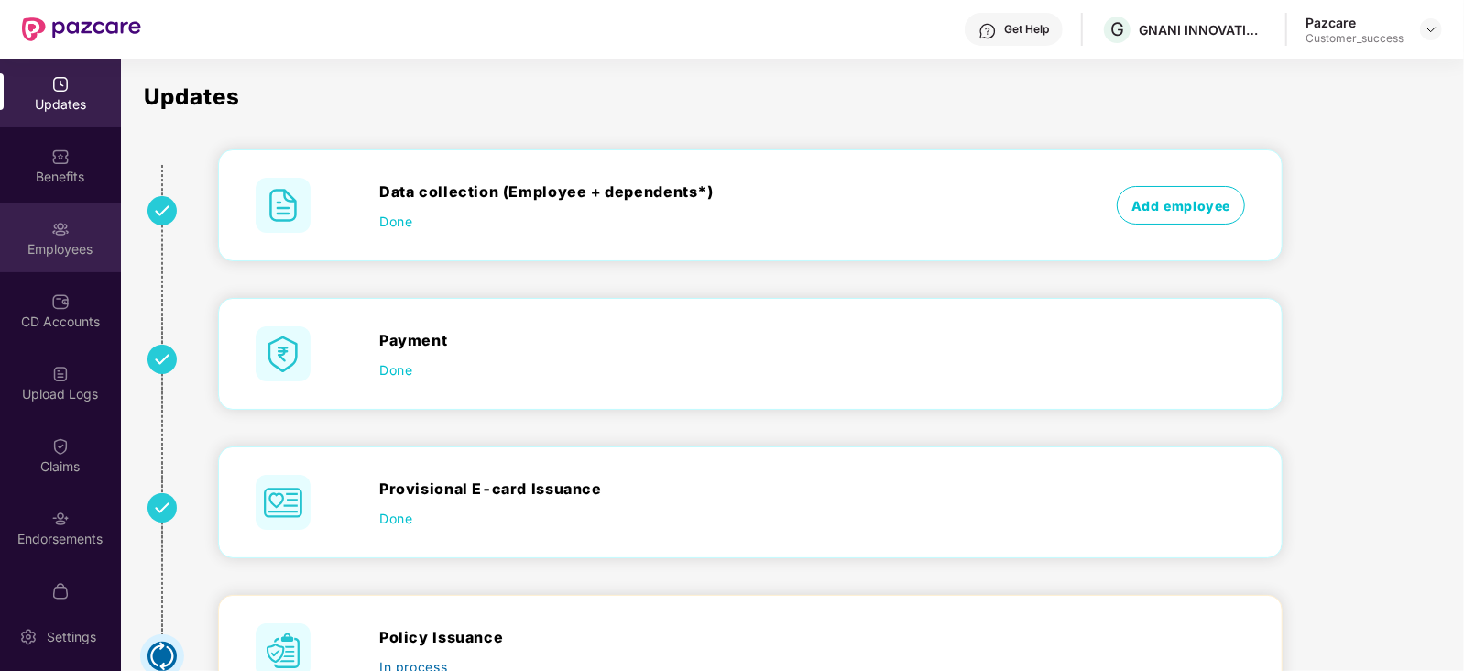
click at [80, 226] on div "Employees" at bounding box center [60, 237] width 121 height 69
